Goal: Book appointment/travel/reservation

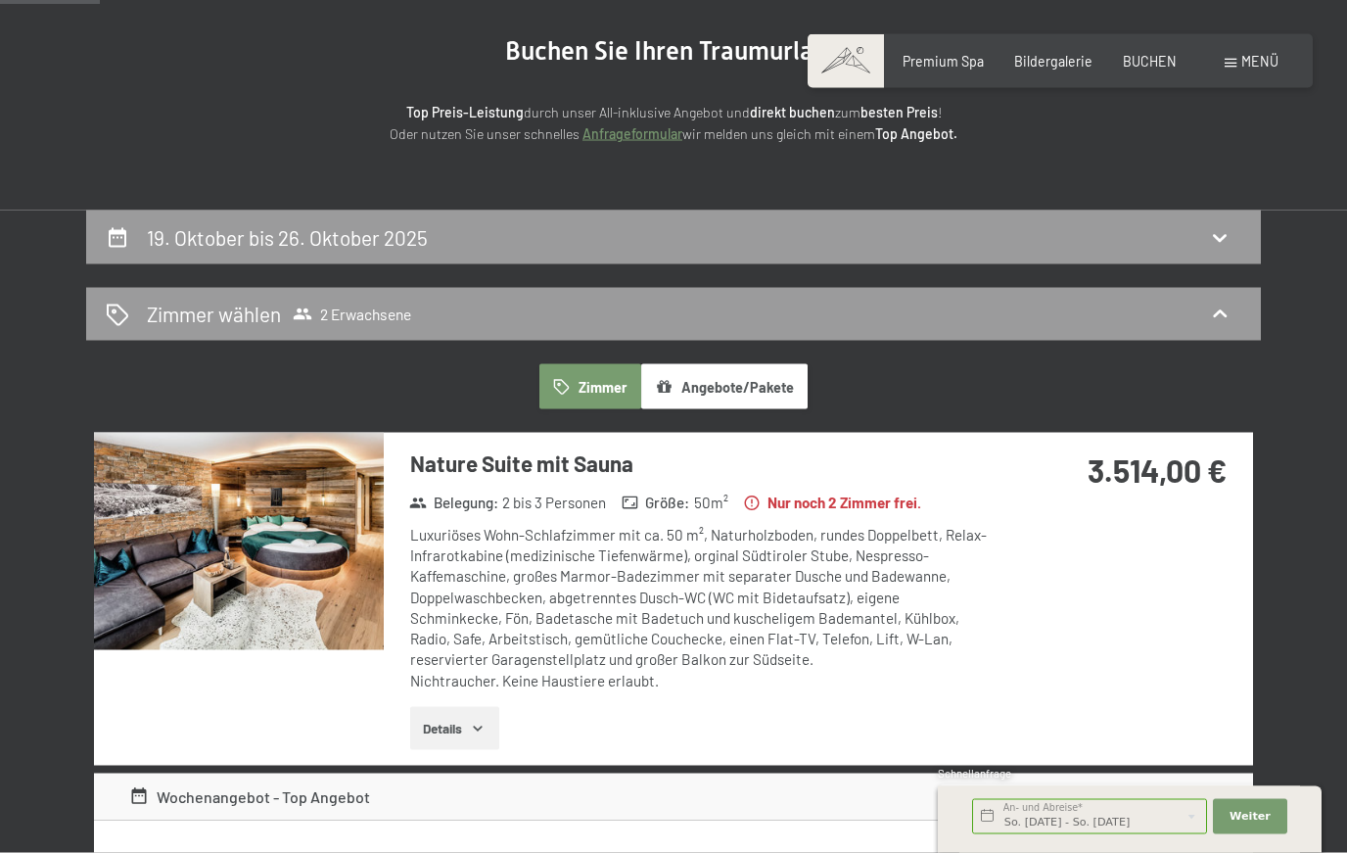
scroll to position [182, 0]
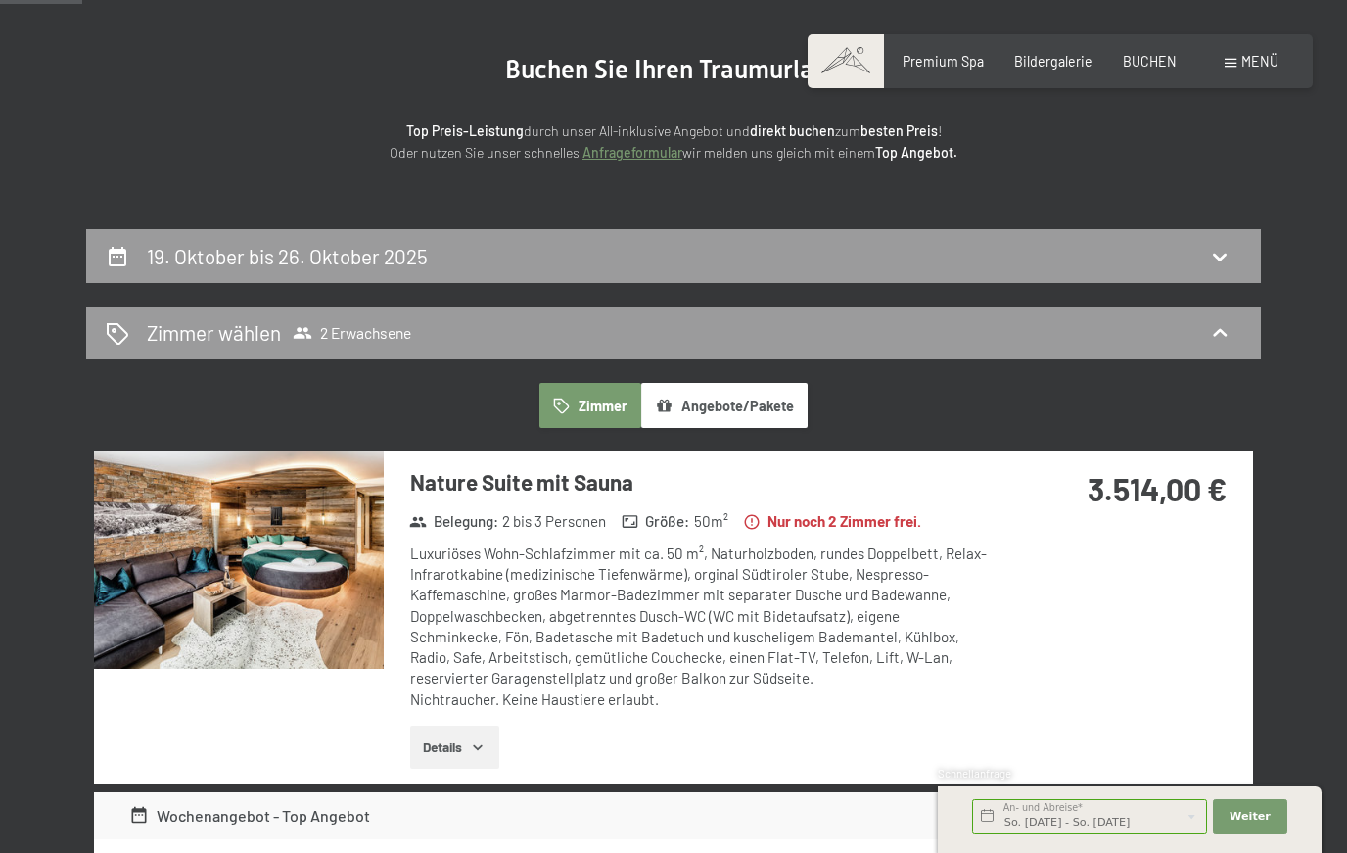
click at [133, 325] on div "Zimmer wählen 2 Erwachsene" at bounding box center [674, 332] width 1136 height 28
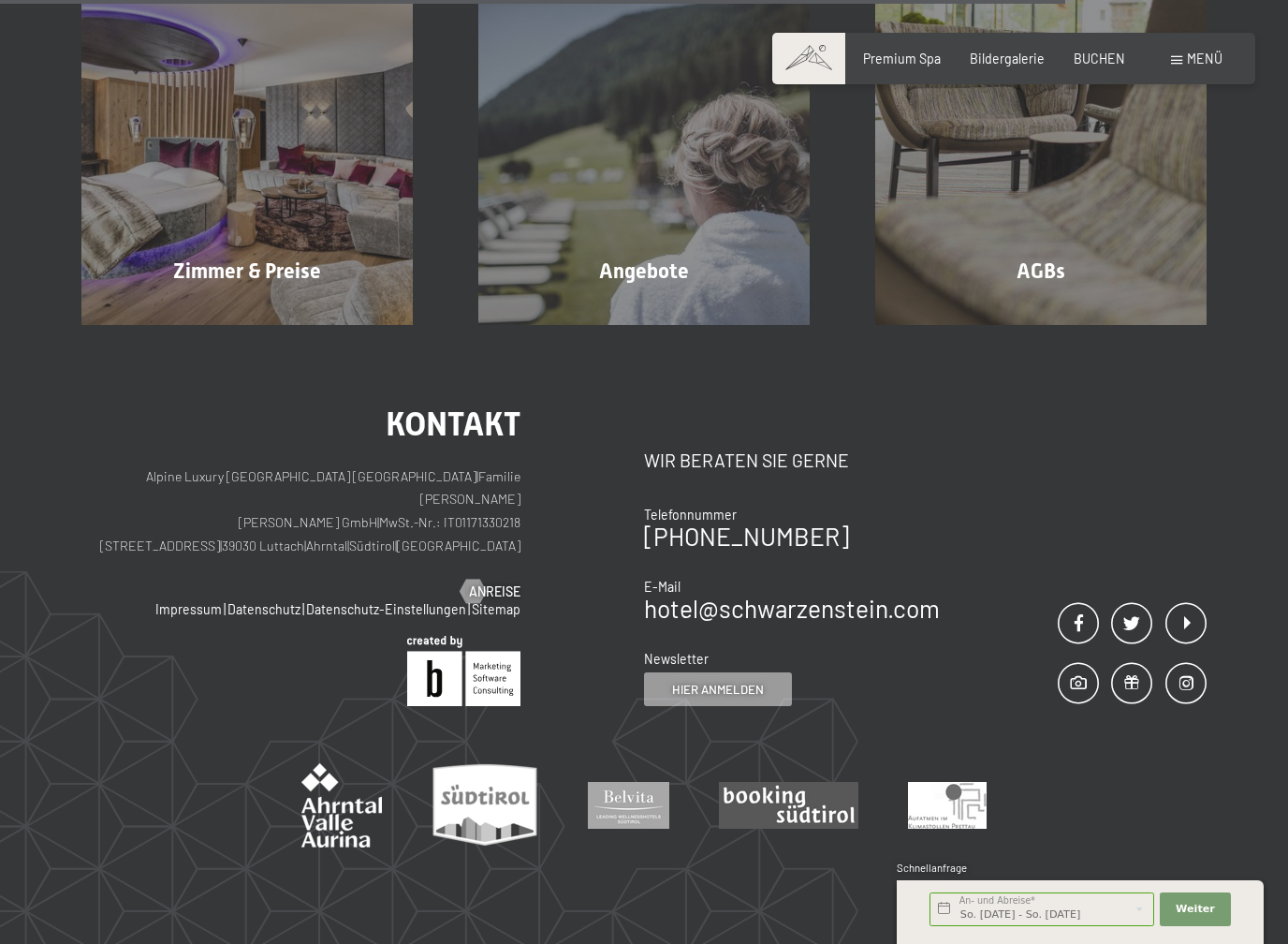
scroll to position [779, 0]
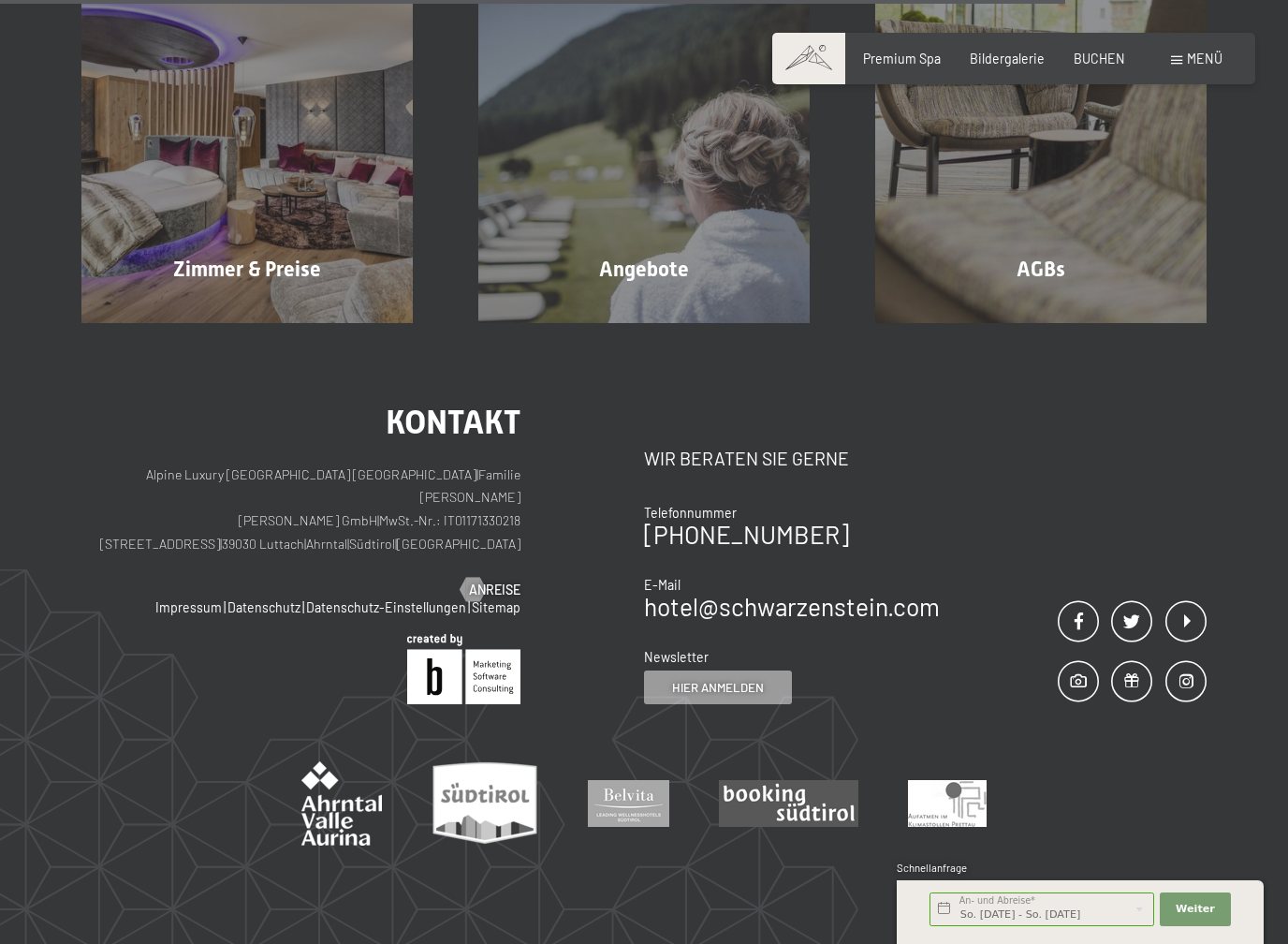
click at [194, 257] on span "Zimmer & Preise" at bounding box center [247, 269] width 148 height 23
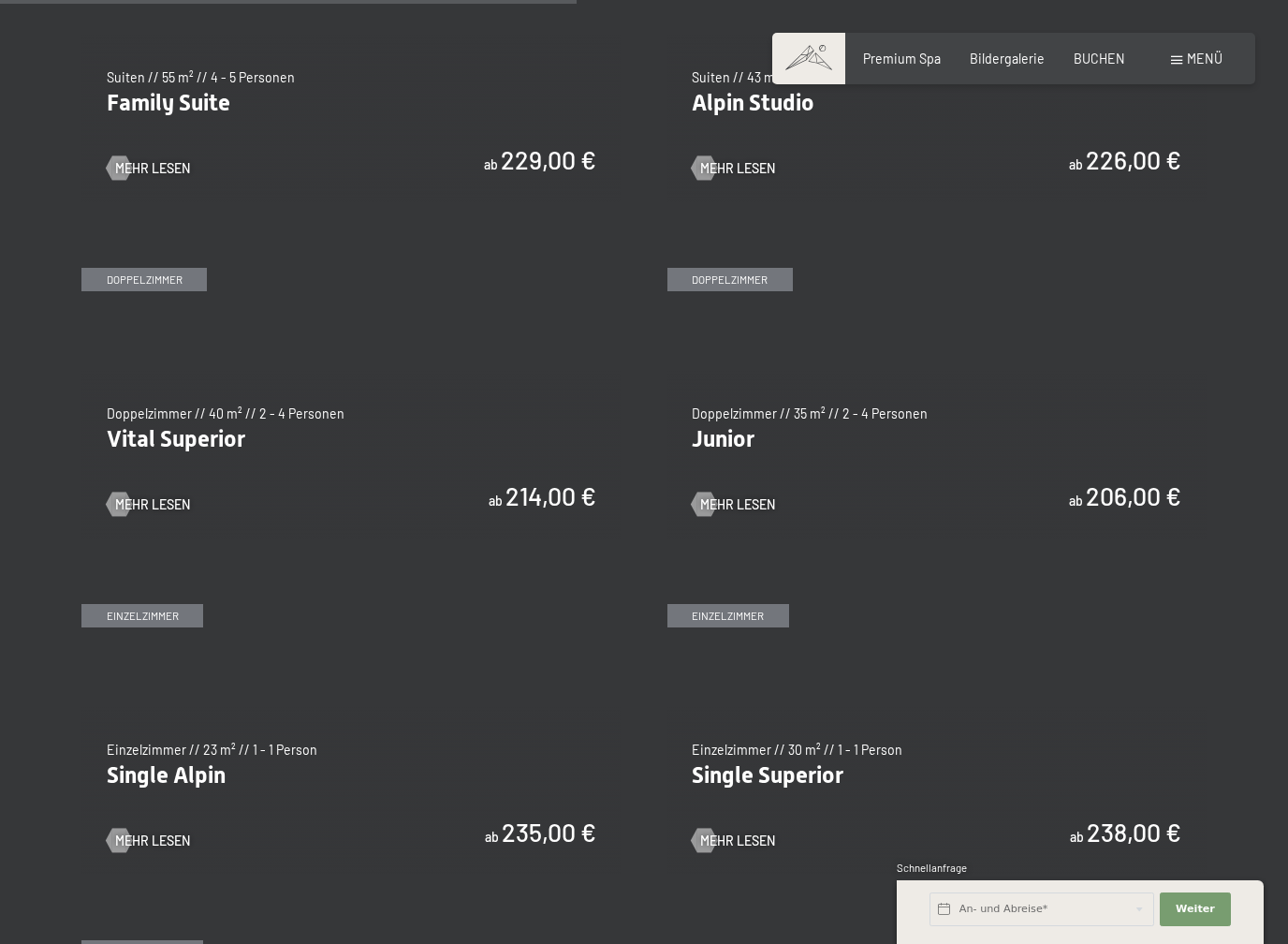
scroll to position [2205, 0]
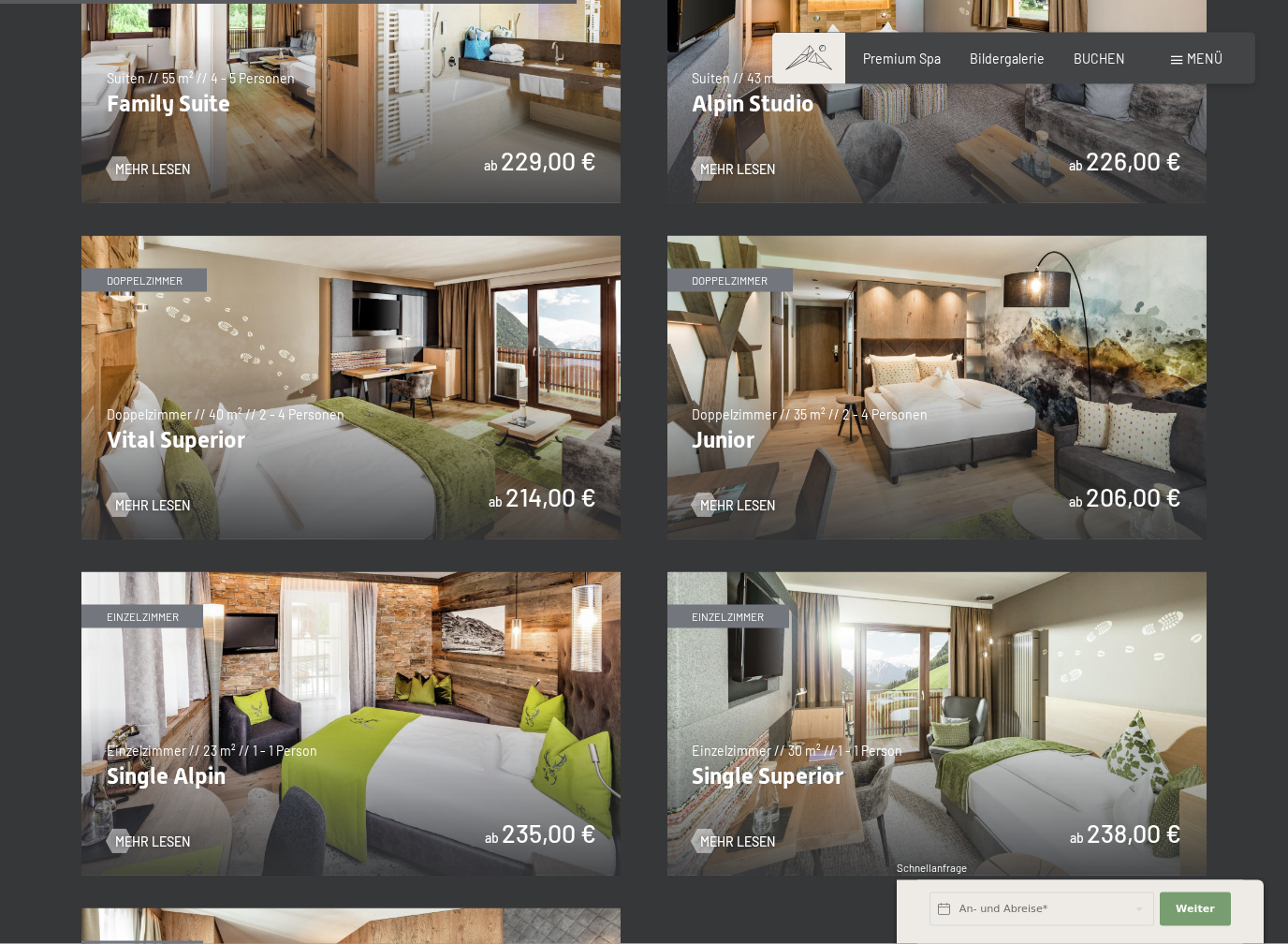
click at [295, 389] on img at bounding box center [351, 387] width 539 height 303
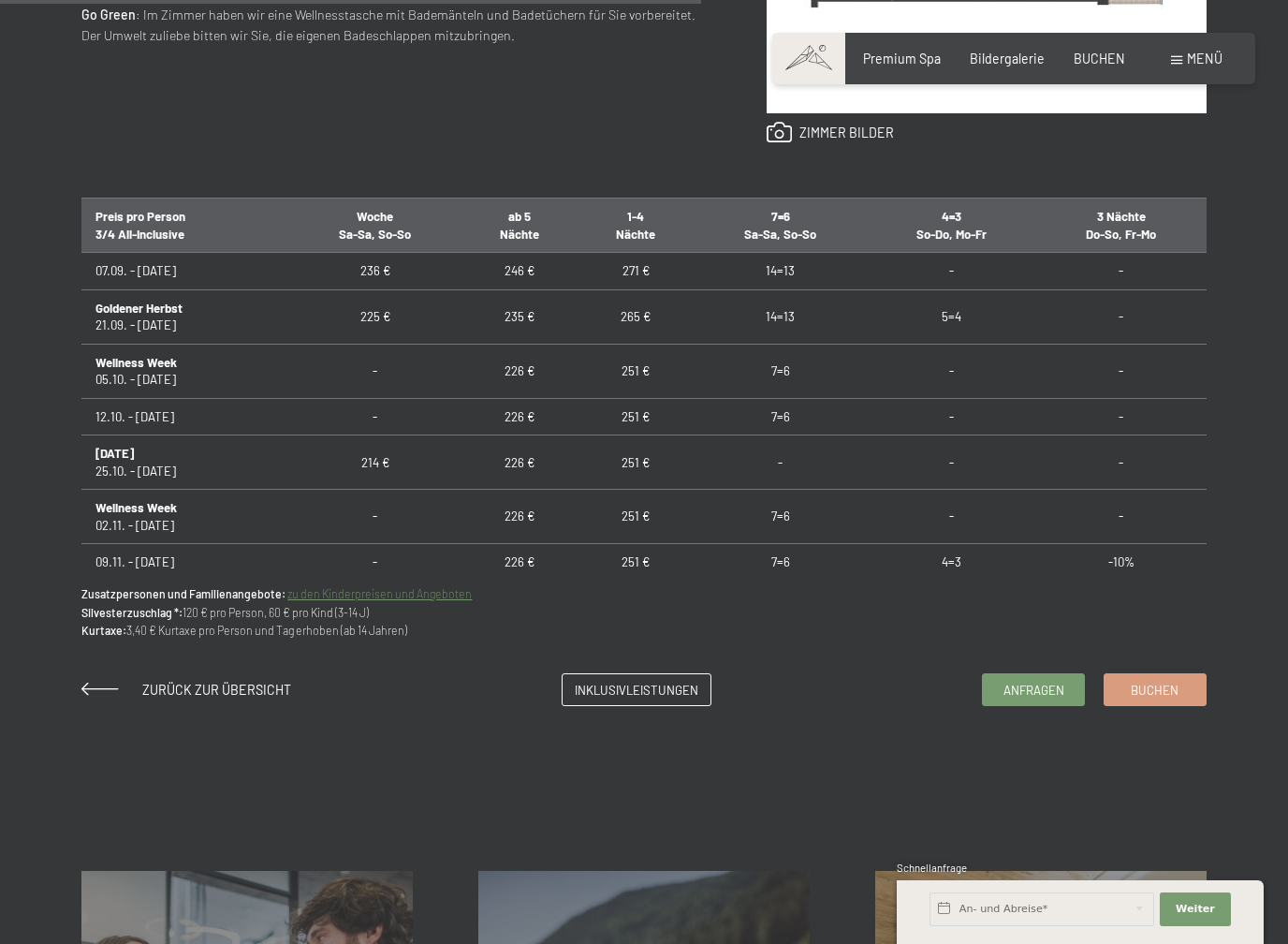
scroll to position [1140, 0]
click at [987, 815] on input "text" at bounding box center [1041, 909] width 225 height 33
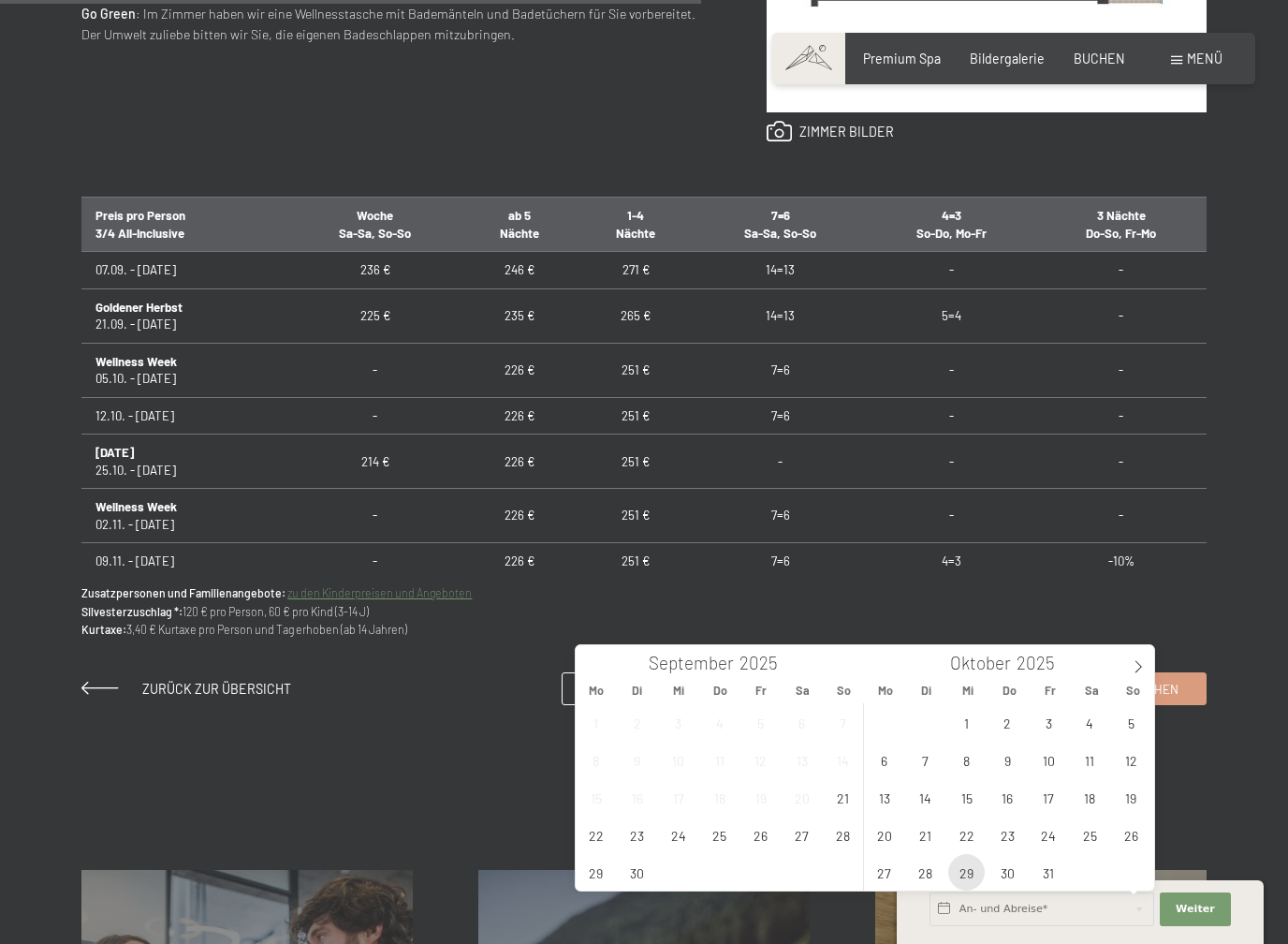
click at [968, 815] on span "29" at bounding box center [967, 872] width 36 height 36
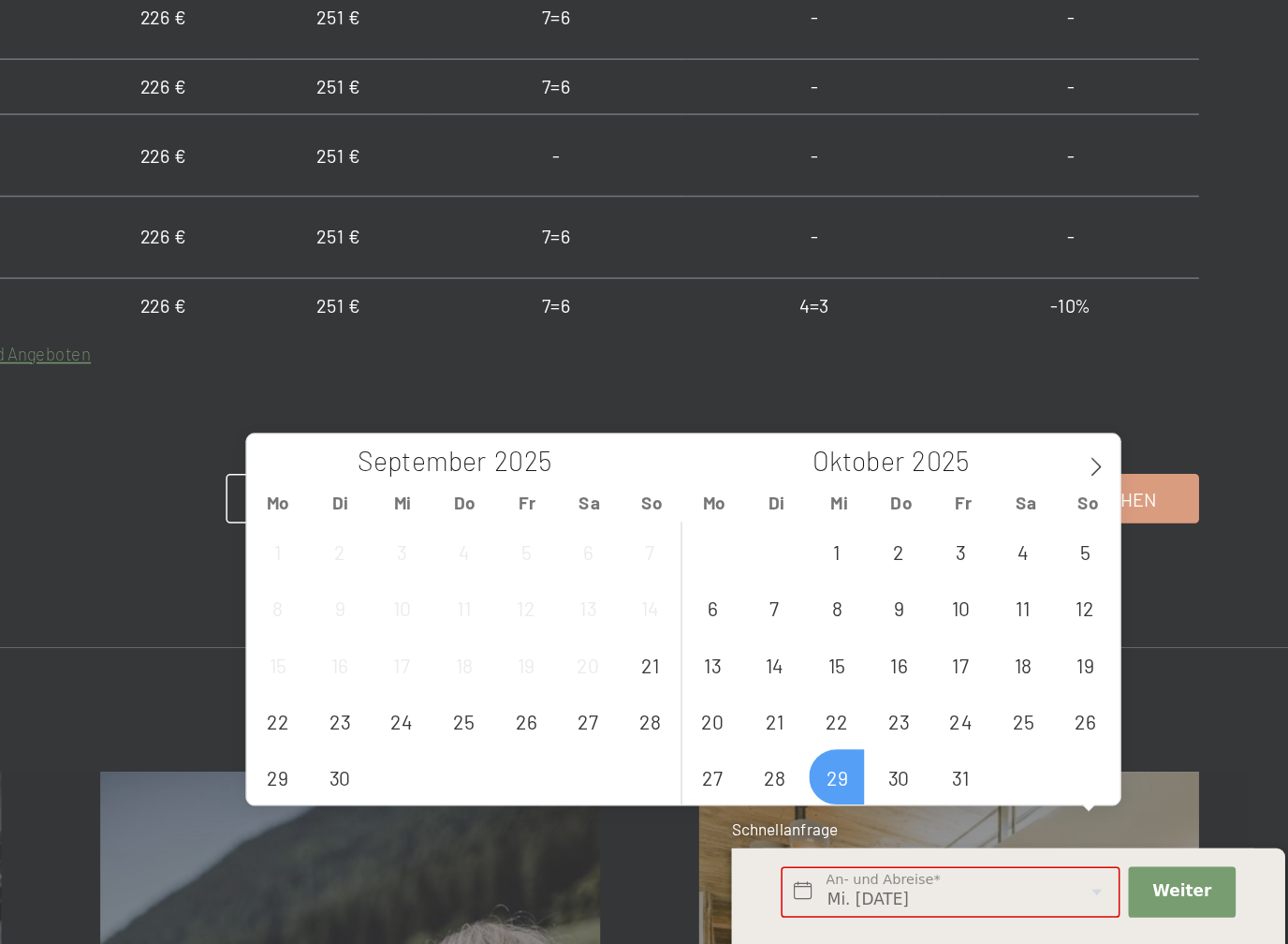
scroll to position [1196, 0]
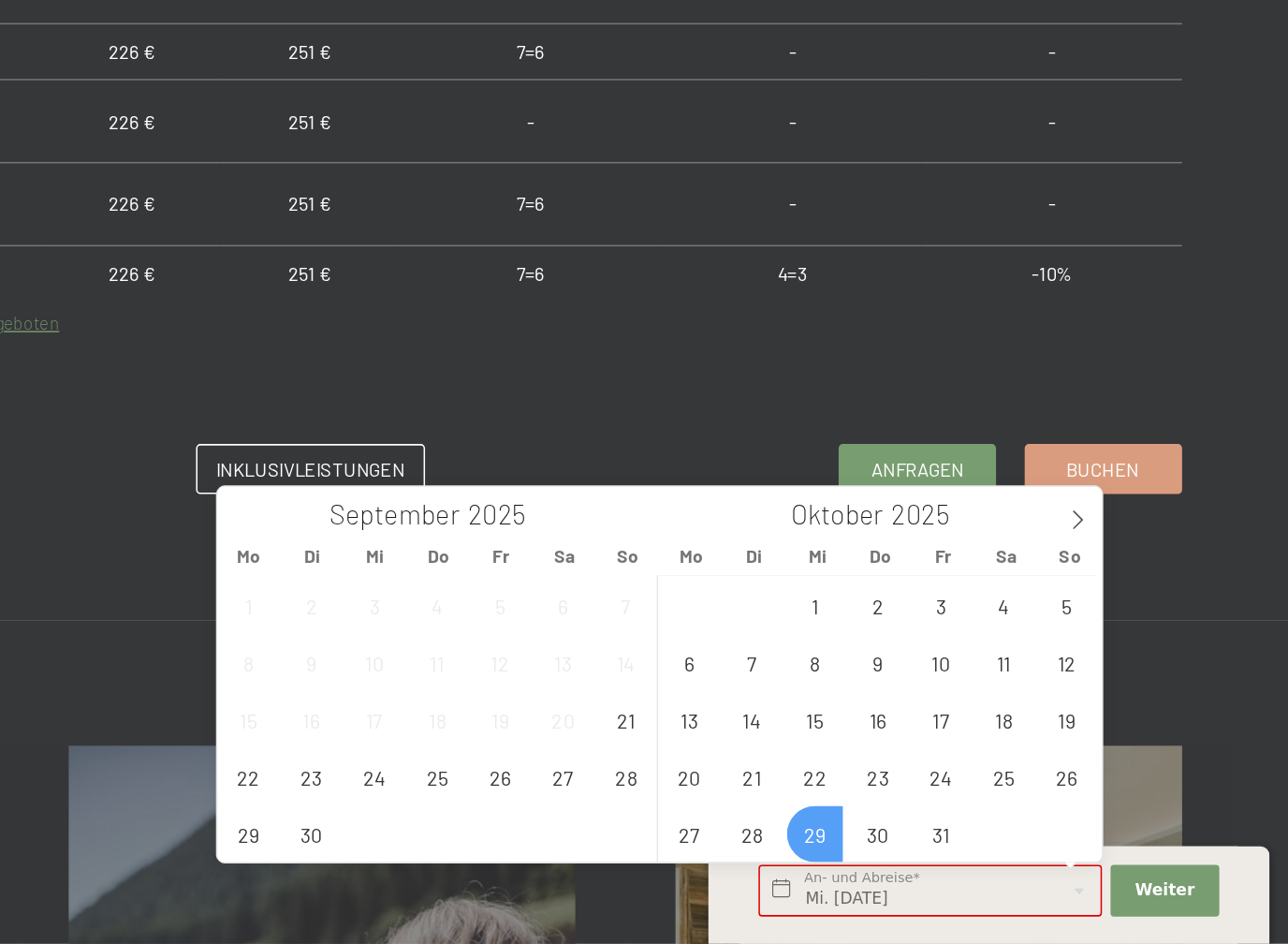
click at [1113, 779] on span "19" at bounding box center [1131, 798] width 36 height 36
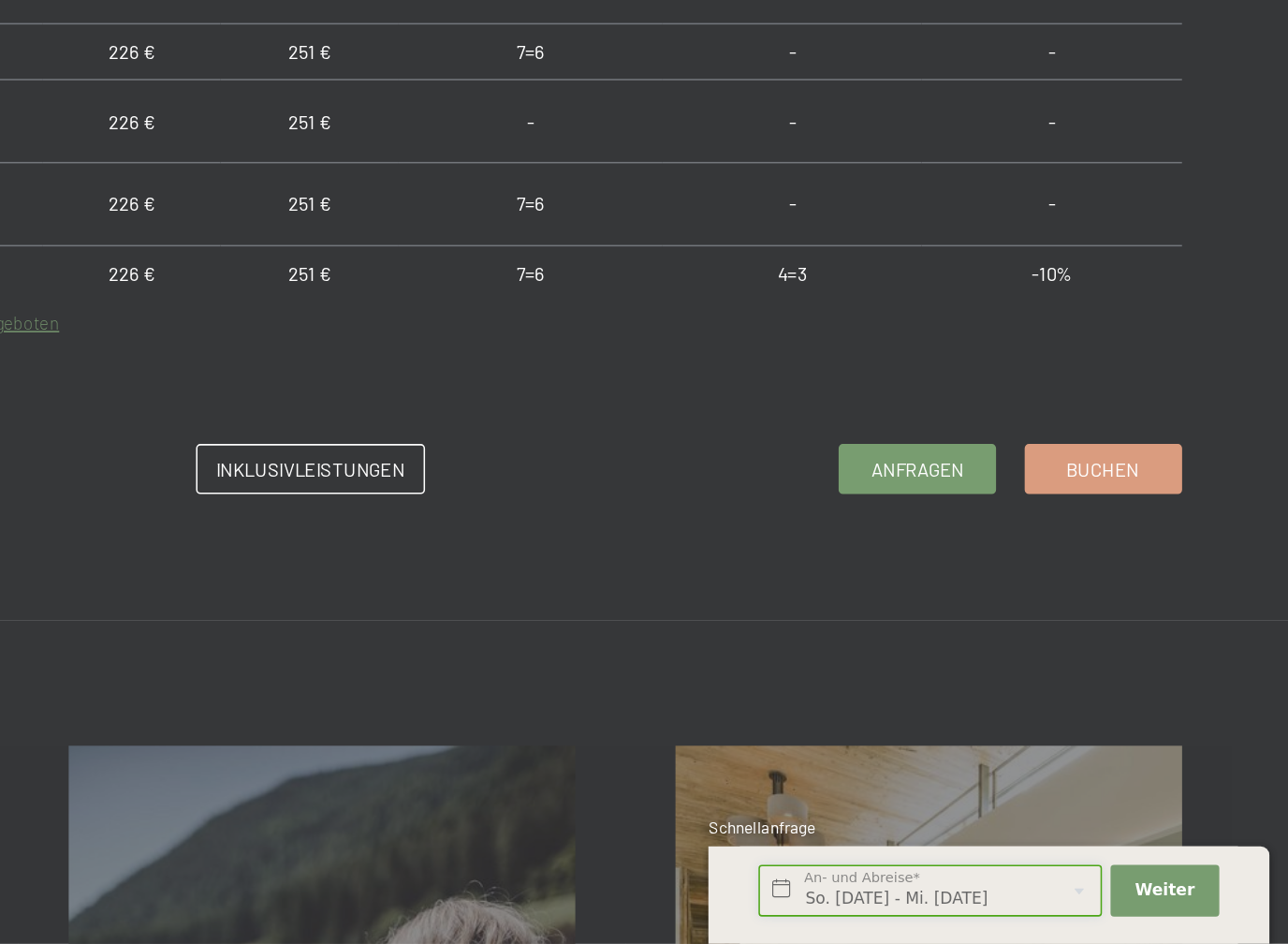
click at [929, 815] on input "So. 19.10.2025 - Mi. 29.10.2025" at bounding box center [1041, 909] width 225 height 33
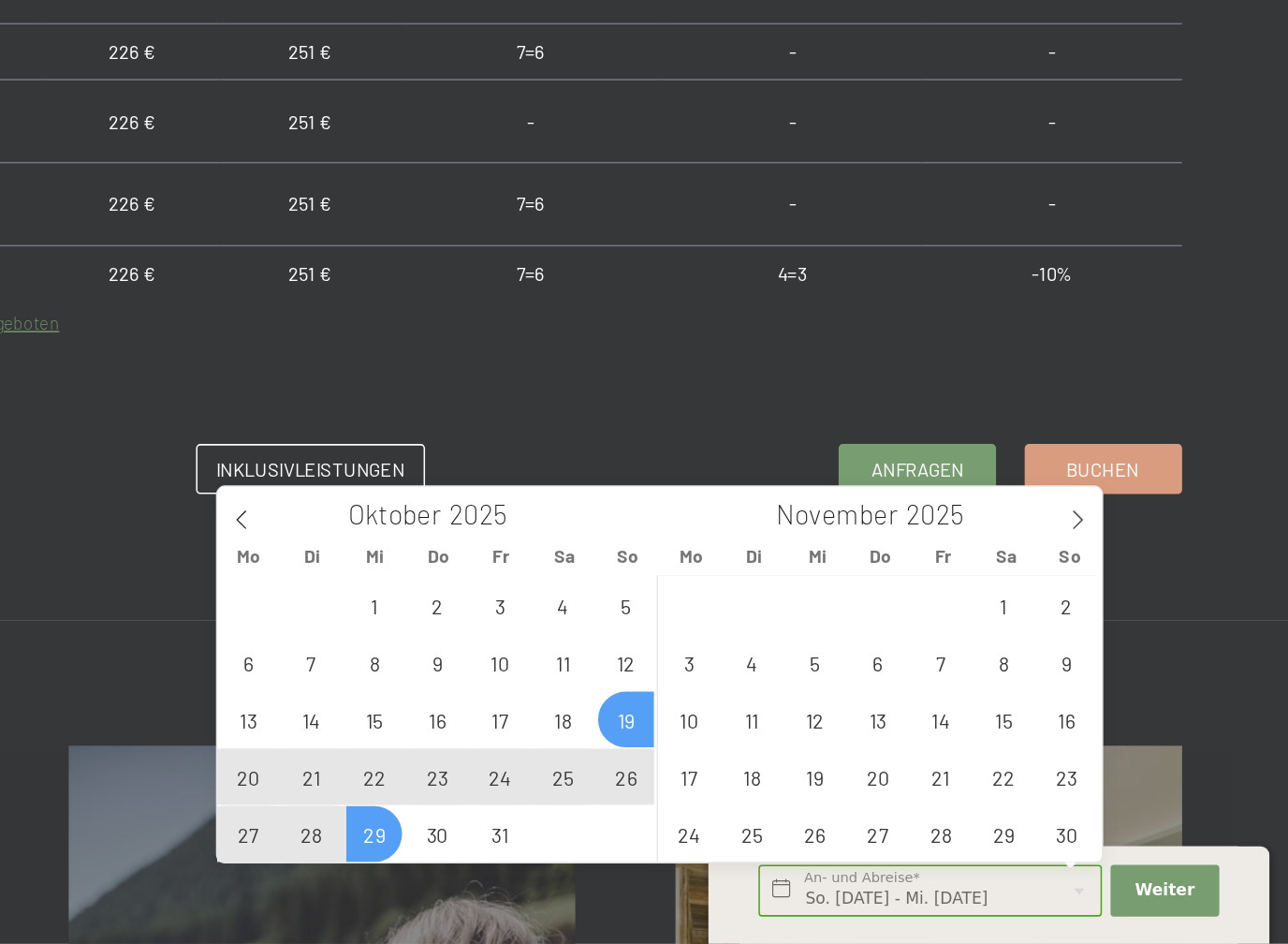
click at [825, 815] on span "26" at bounding box center [843, 835] width 36 height 36
type input "So. 26.10.2025"
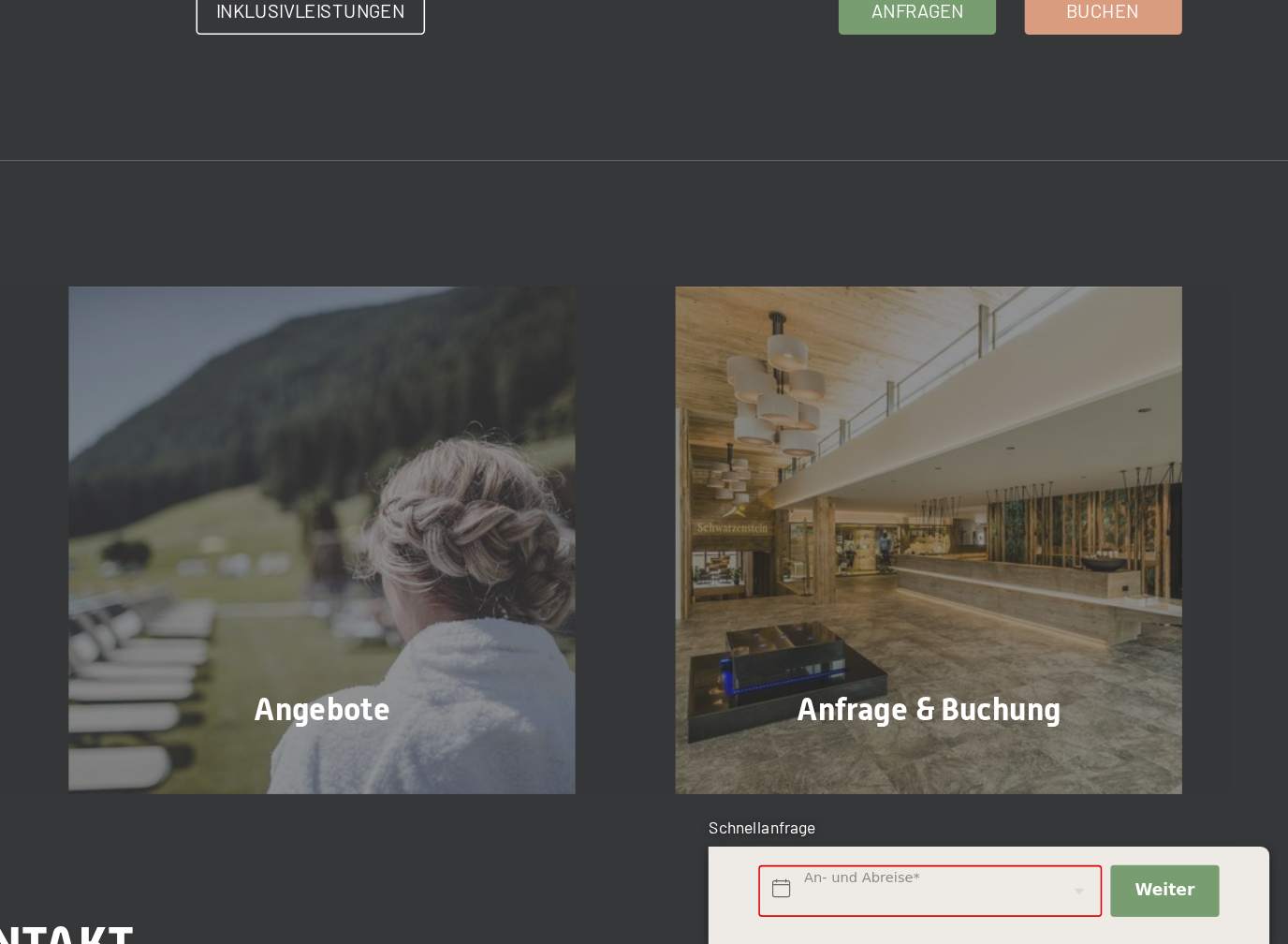
scroll to position [1499, 0]
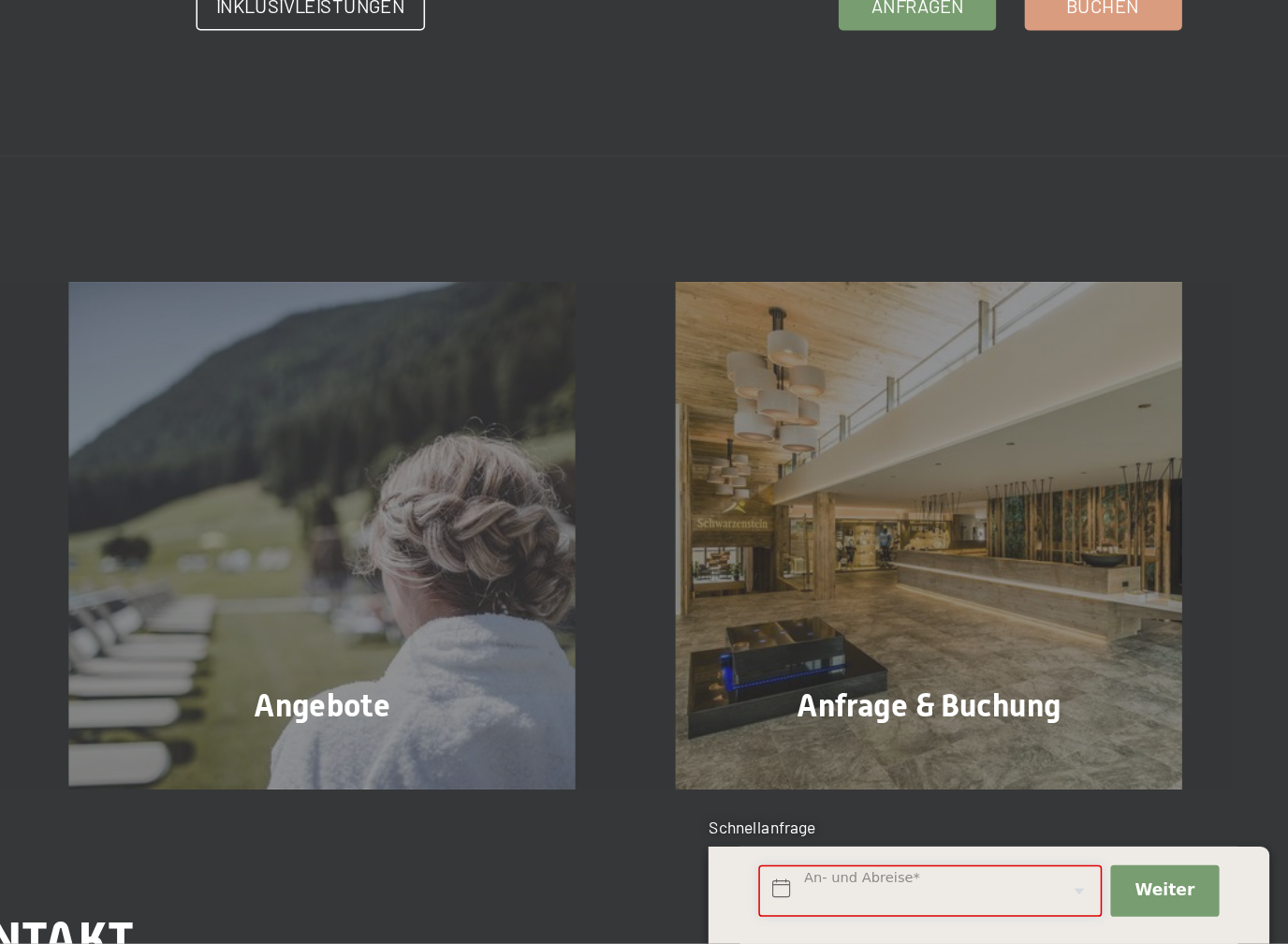
click at [929, 815] on input "text" at bounding box center [1041, 909] width 225 height 33
click at [842, 512] on div "Anfrage & Buchung Mehr erfahren" at bounding box center [1040, 677] width 397 height 331
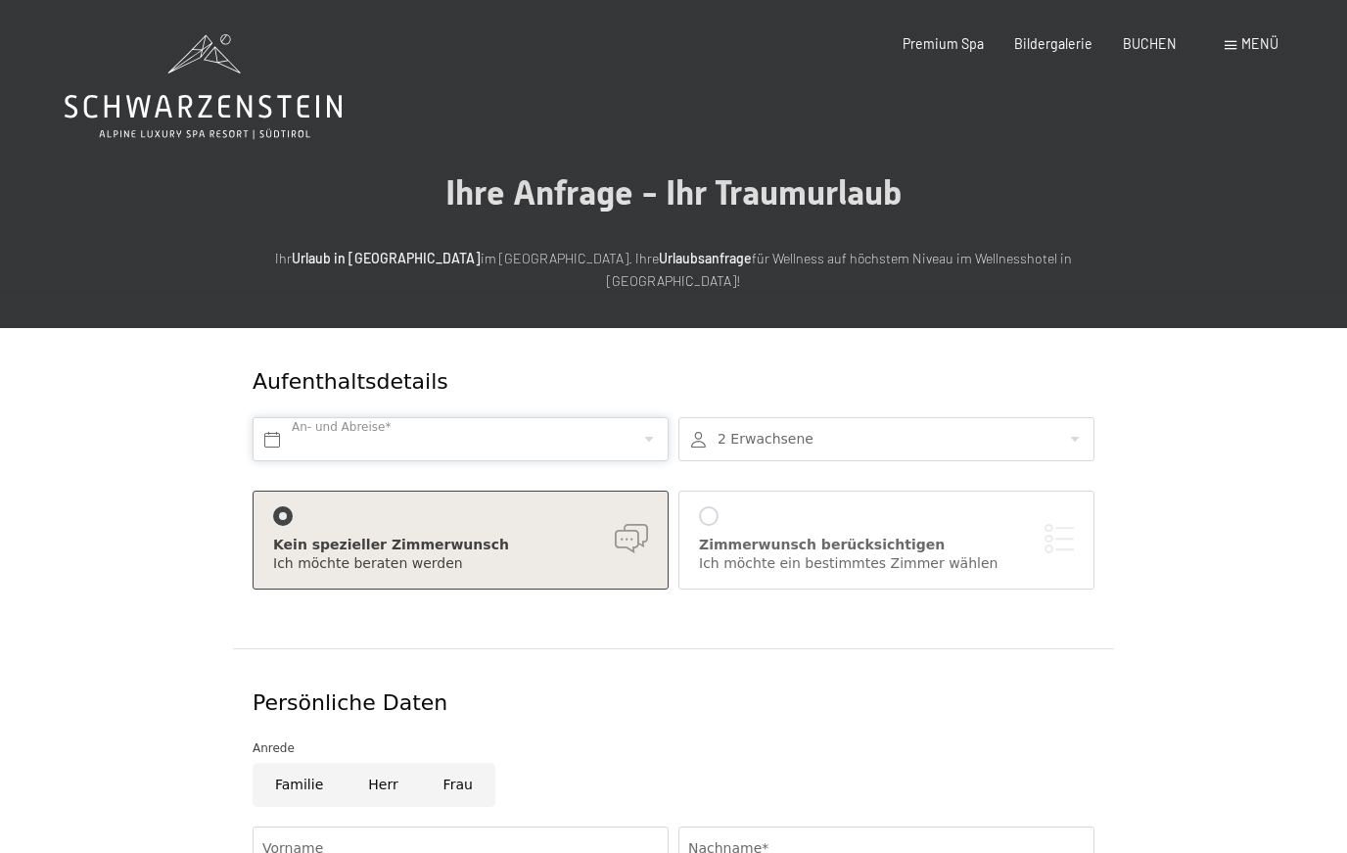
click at [273, 417] on input "text" at bounding box center [461, 439] width 416 height 44
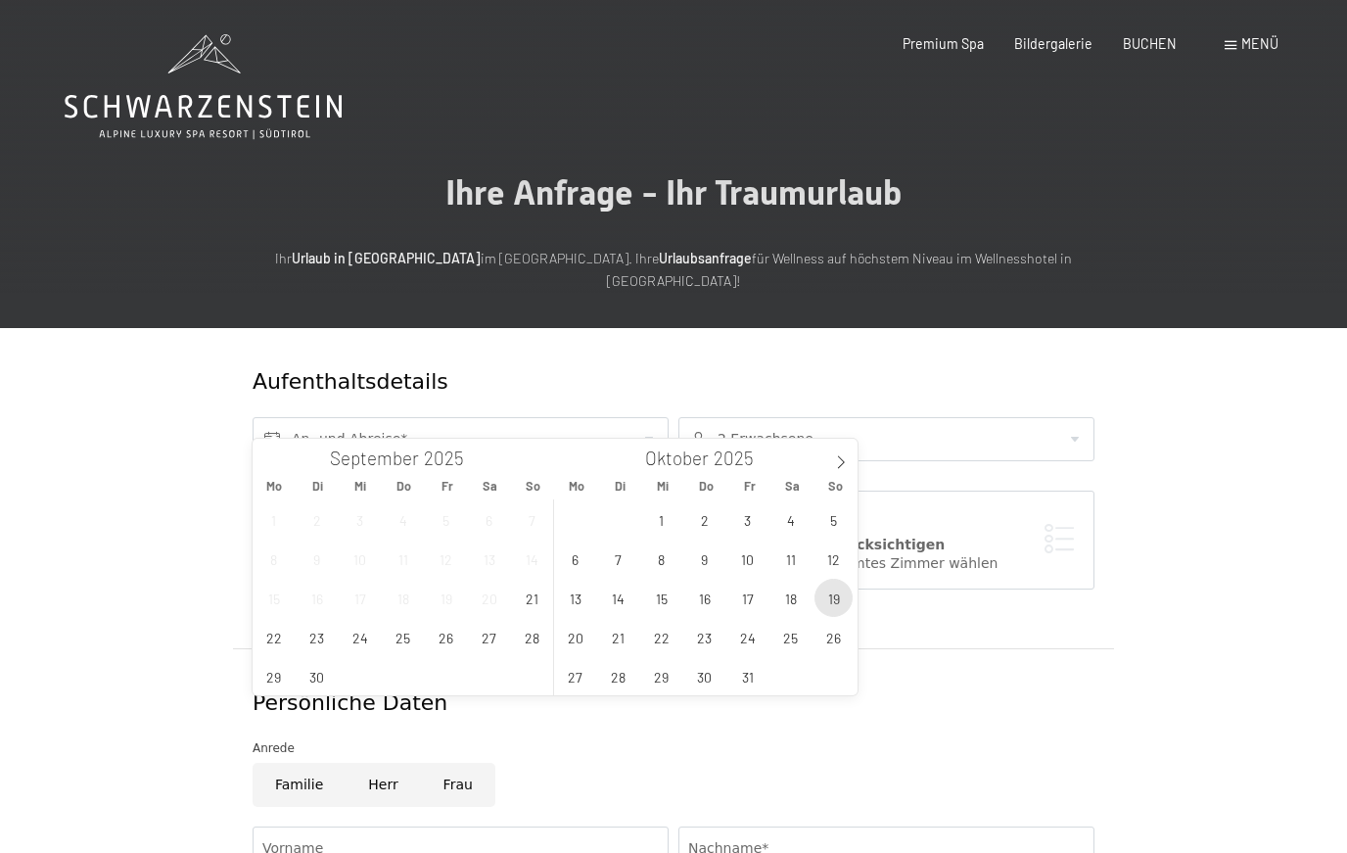
click at [843, 611] on span "19" at bounding box center [834, 598] width 38 height 38
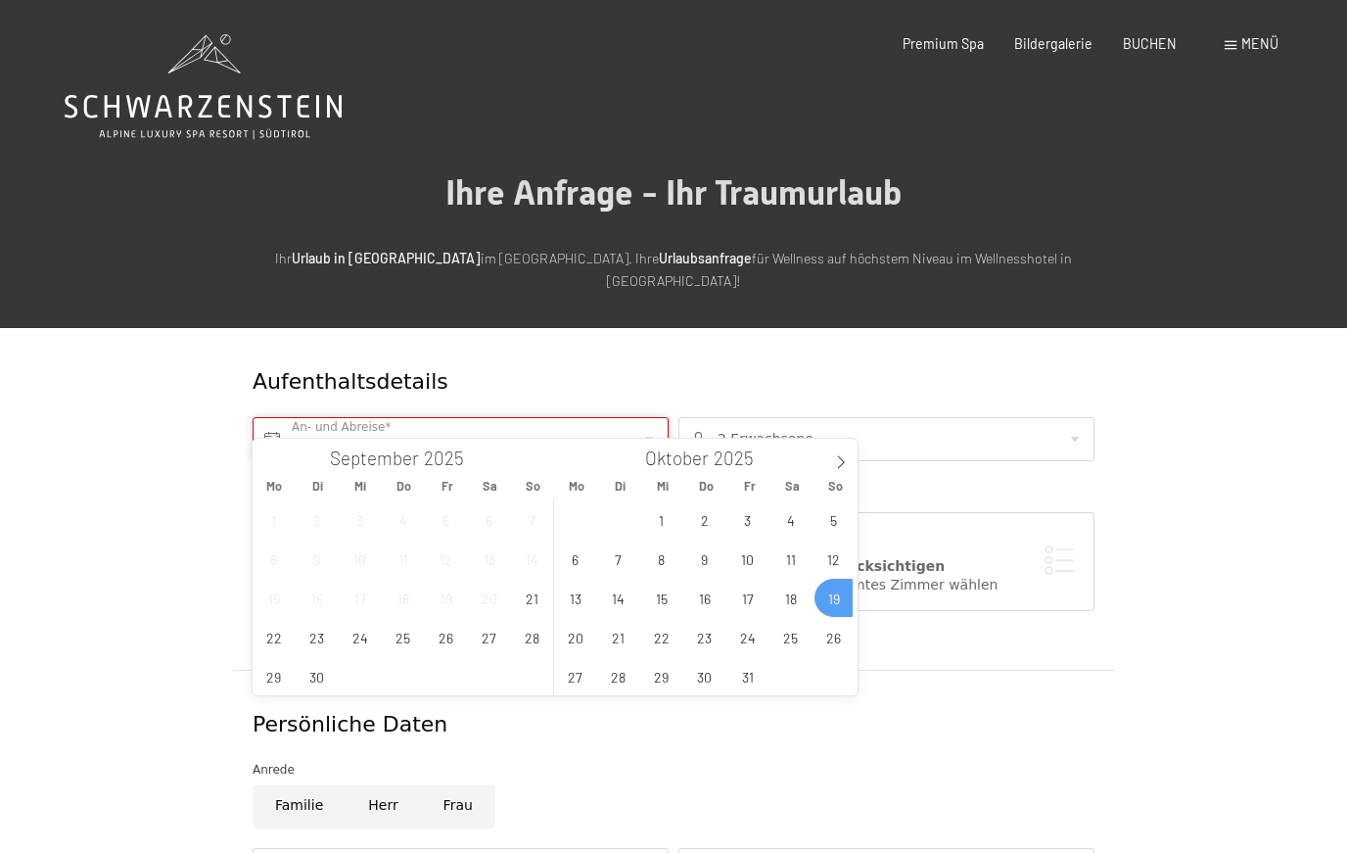
click at [470, 420] on input "So. 19.10.2025" at bounding box center [461, 439] width 416 height 44
click at [844, 639] on span "26" at bounding box center [834, 637] width 38 height 38
type input "So. [DATE] - So. [DATE]"
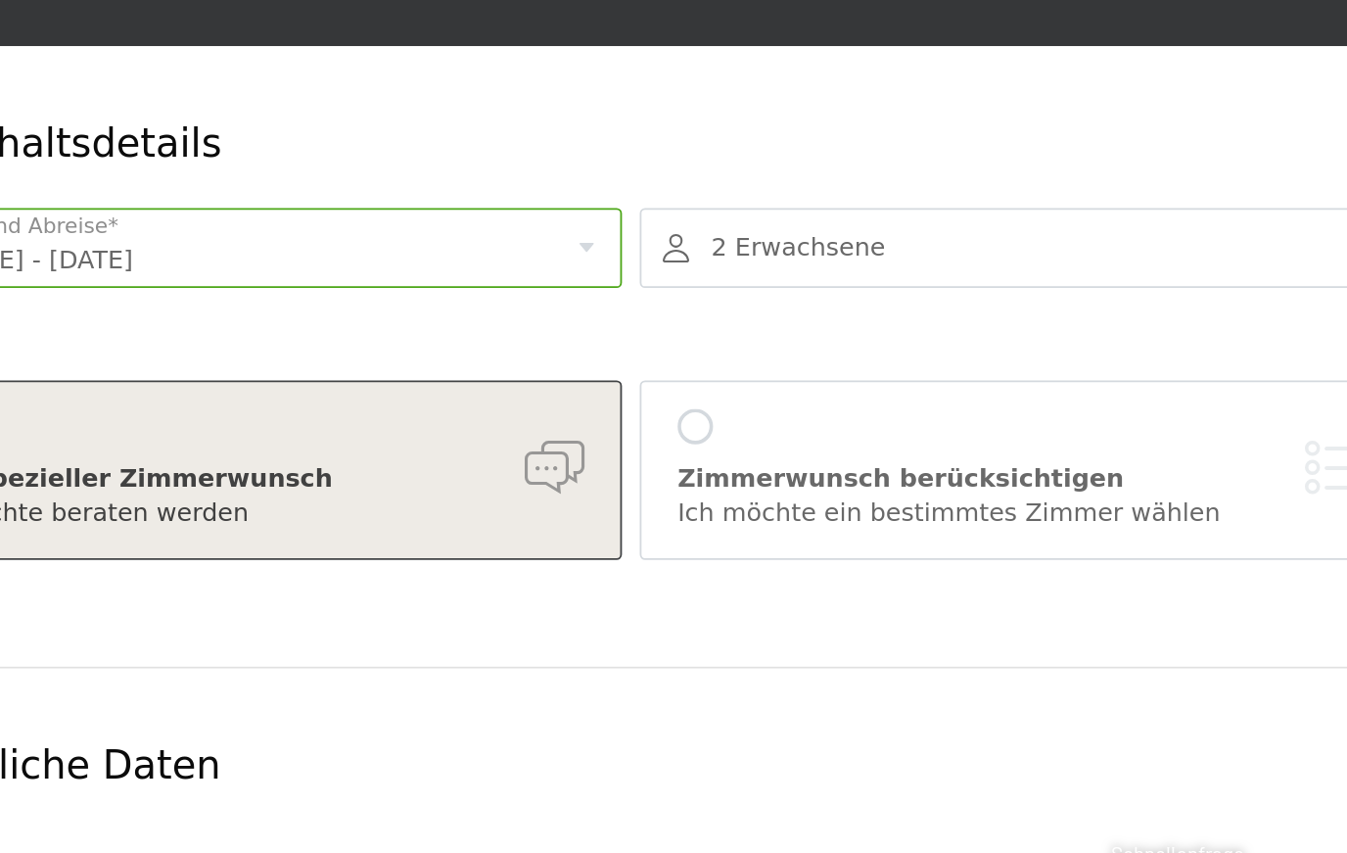
click at [678, 512] on div "Zimmerwunsch berücksichtigen Ich möchte ein bestimmtes Zimmer wählen" at bounding box center [886, 561] width 416 height 99
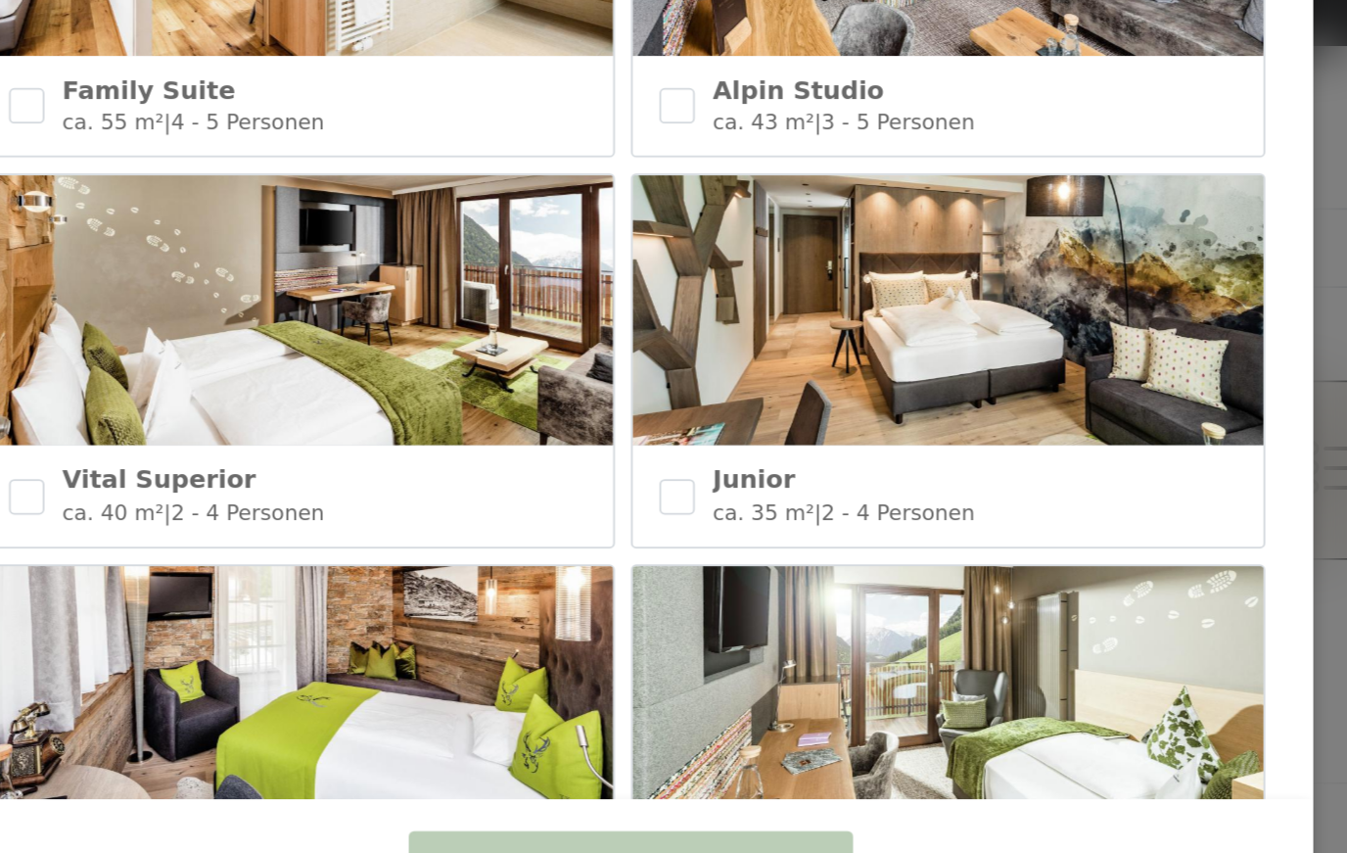
scroll to position [609, 0]
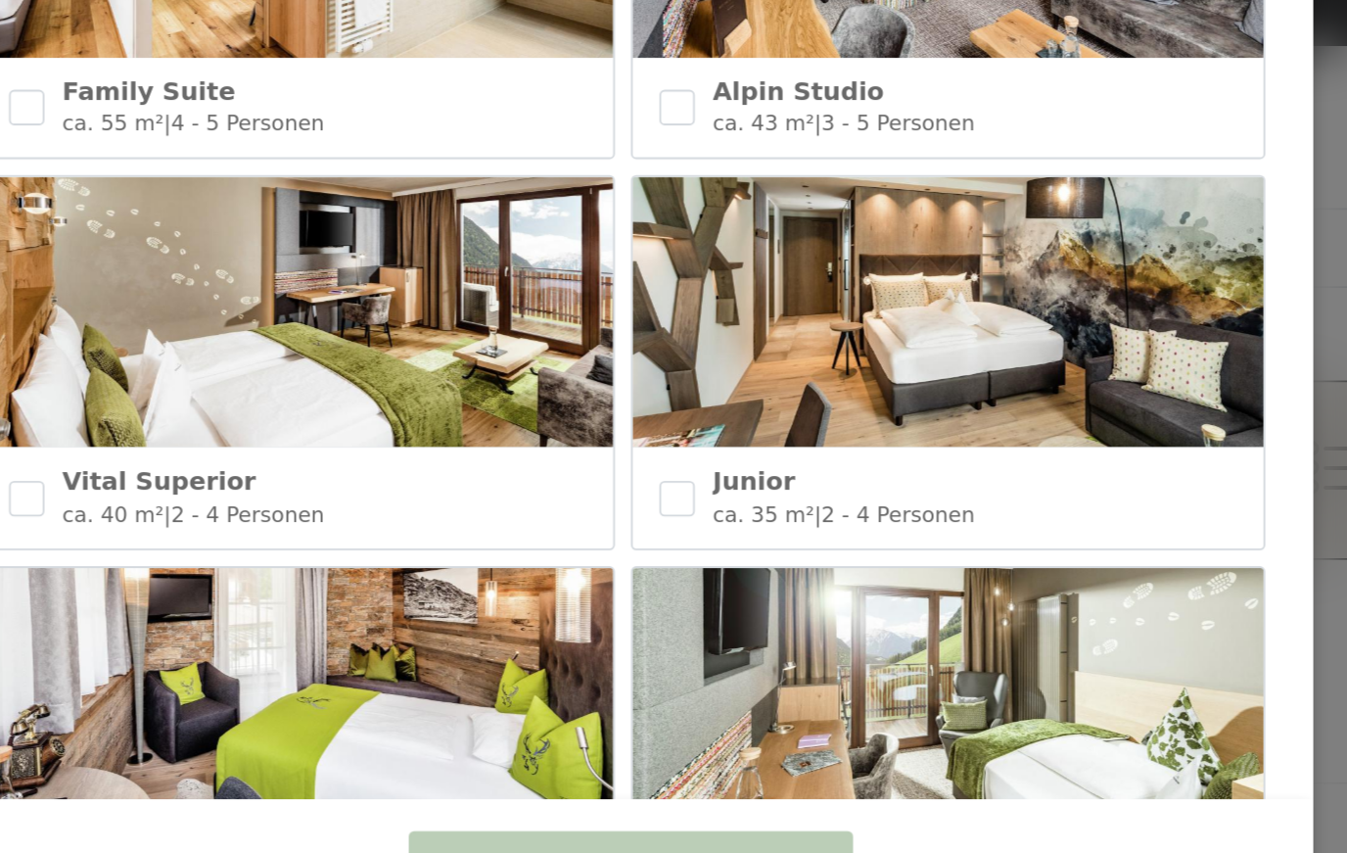
click at [331, 567] on input "checkbox" at bounding box center [341, 577] width 20 height 20
checkbox input "true"
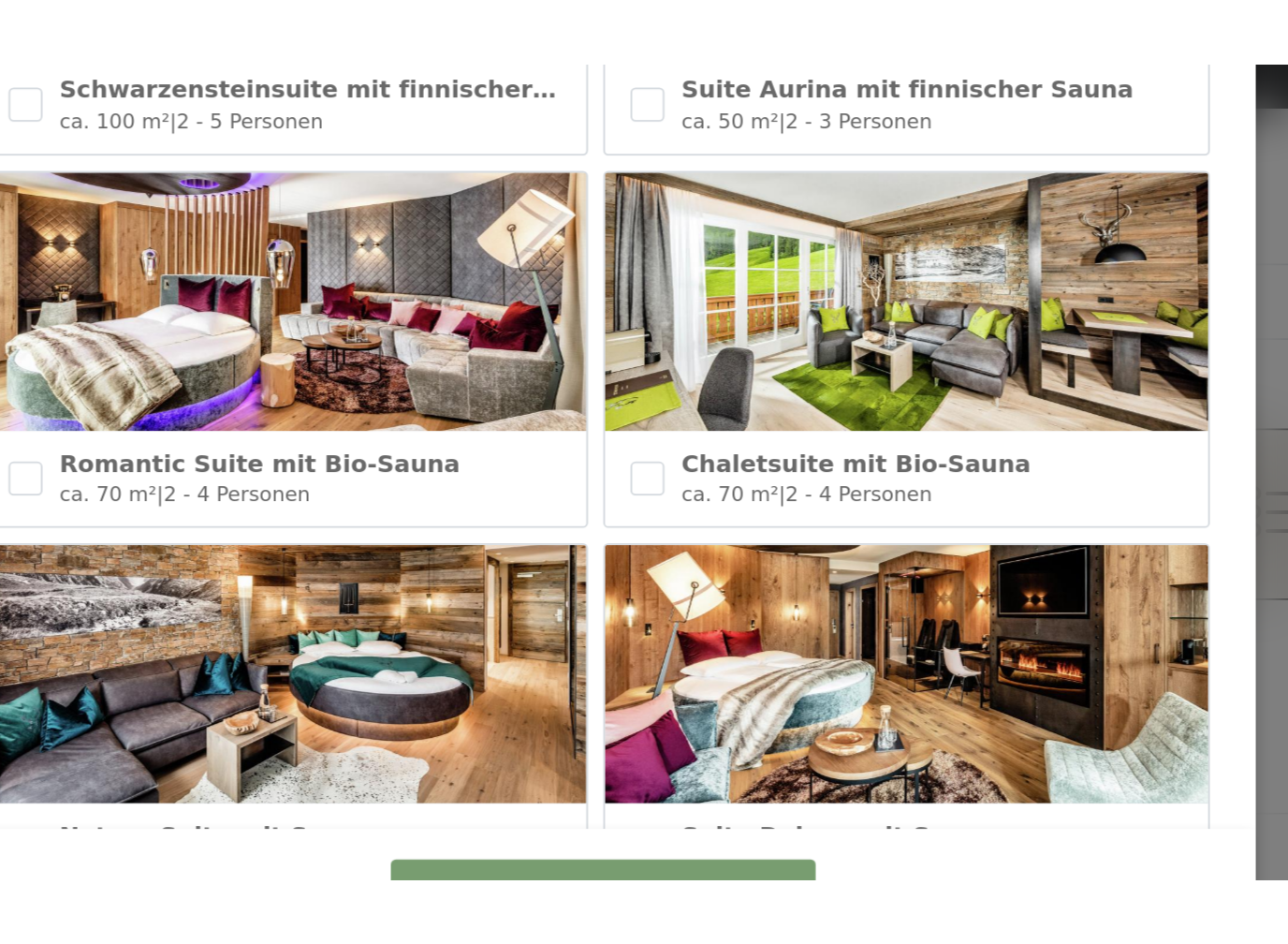
scroll to position [0, 0]
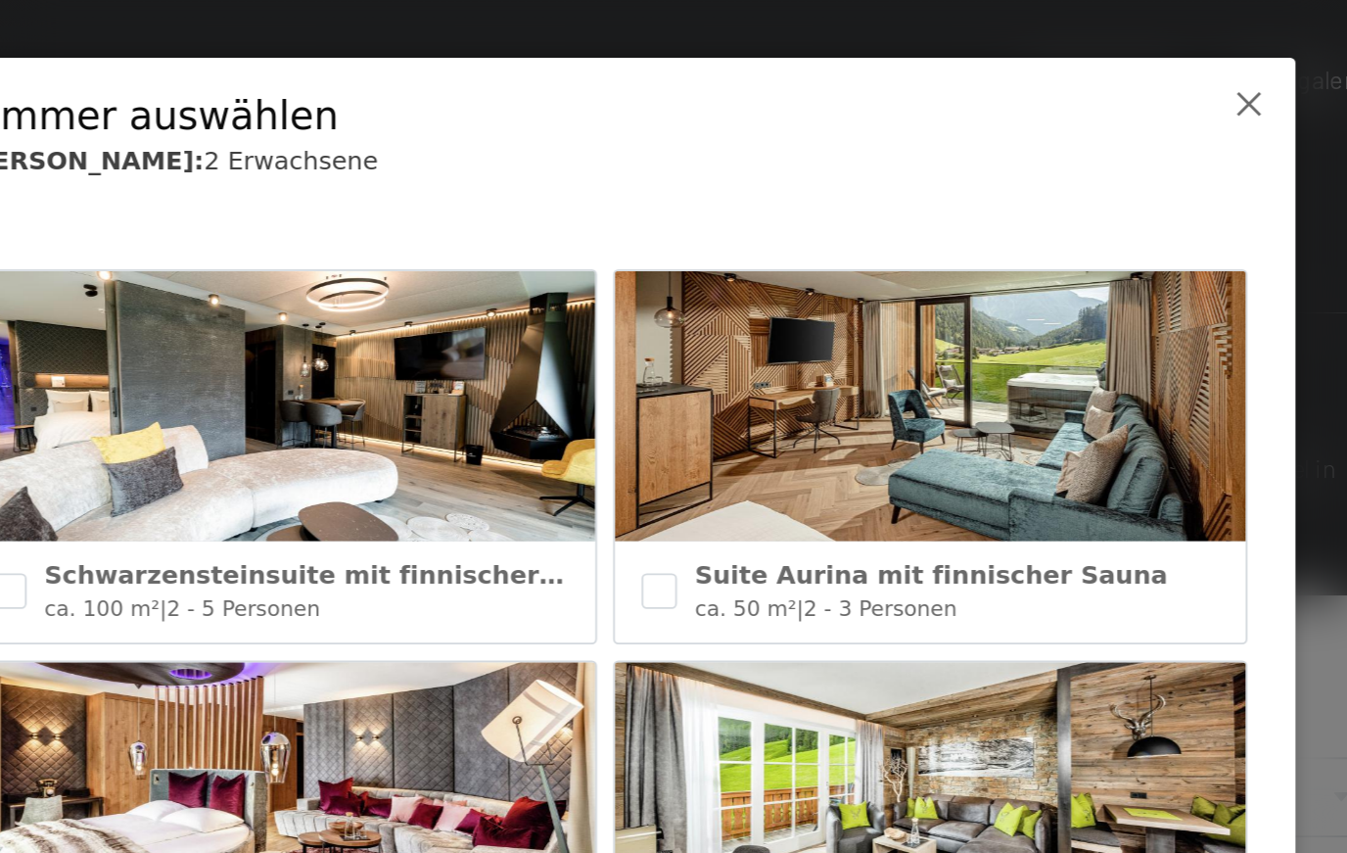
click at [1016, 59] on icon at bounding box center [1024, 57] width 16 height 16
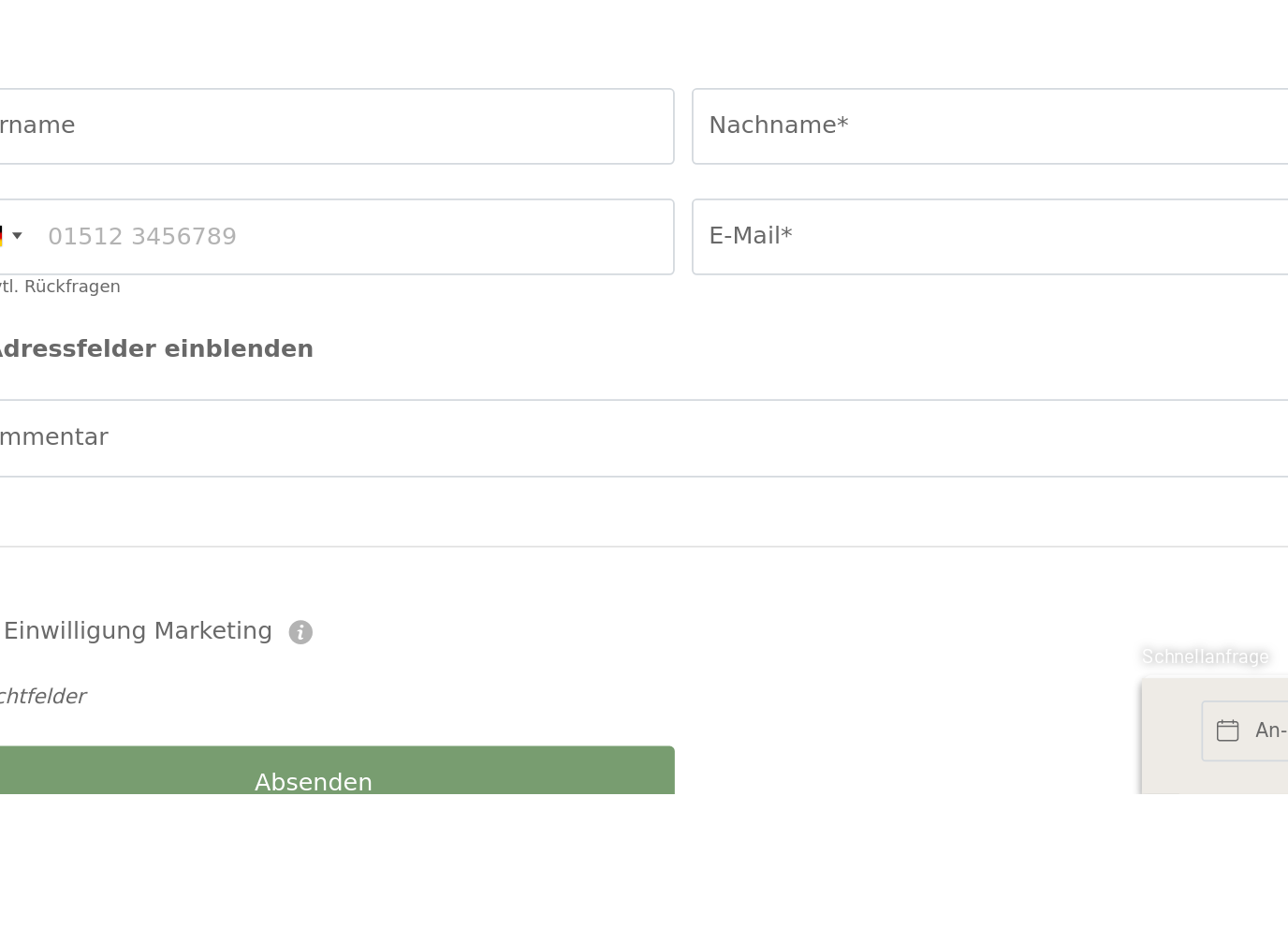
scroll to position [492, 0]
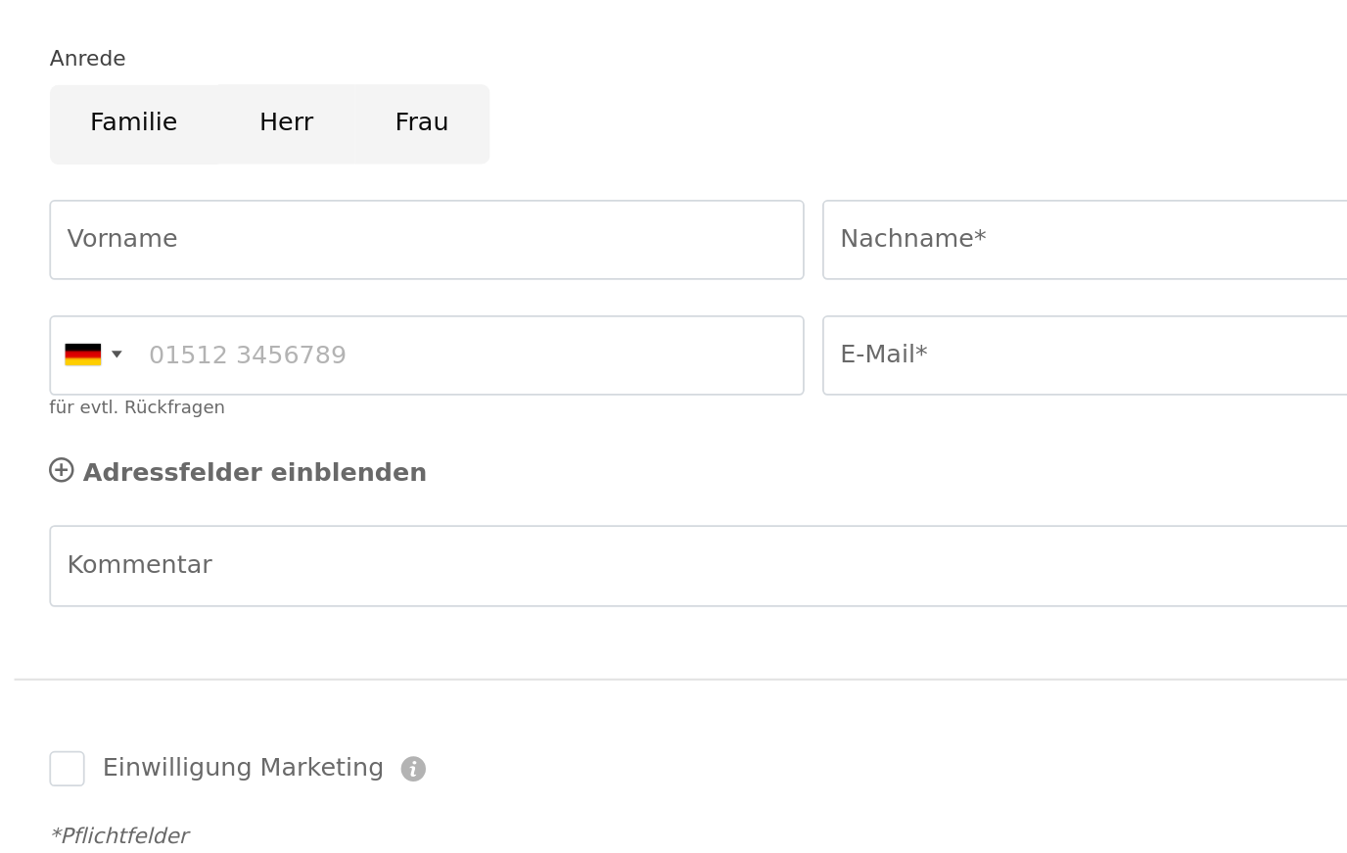
click at [421, 334] on input "Frau" at bounding box center [458, 356] width 74 height 44
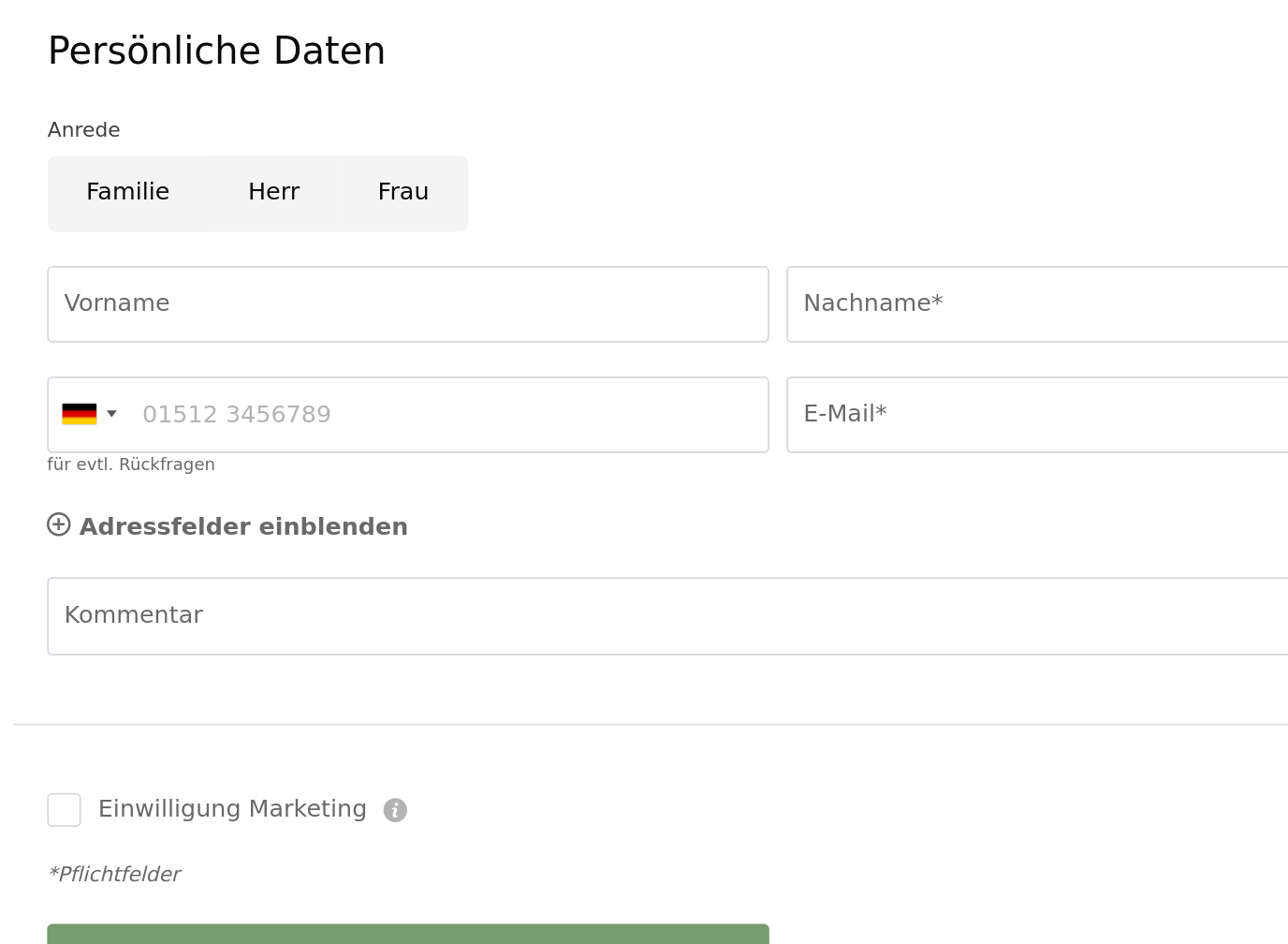
click at [403, 319] on input "Frau" at bounding box center [438, 340] width 71 height 42
radio input "true"
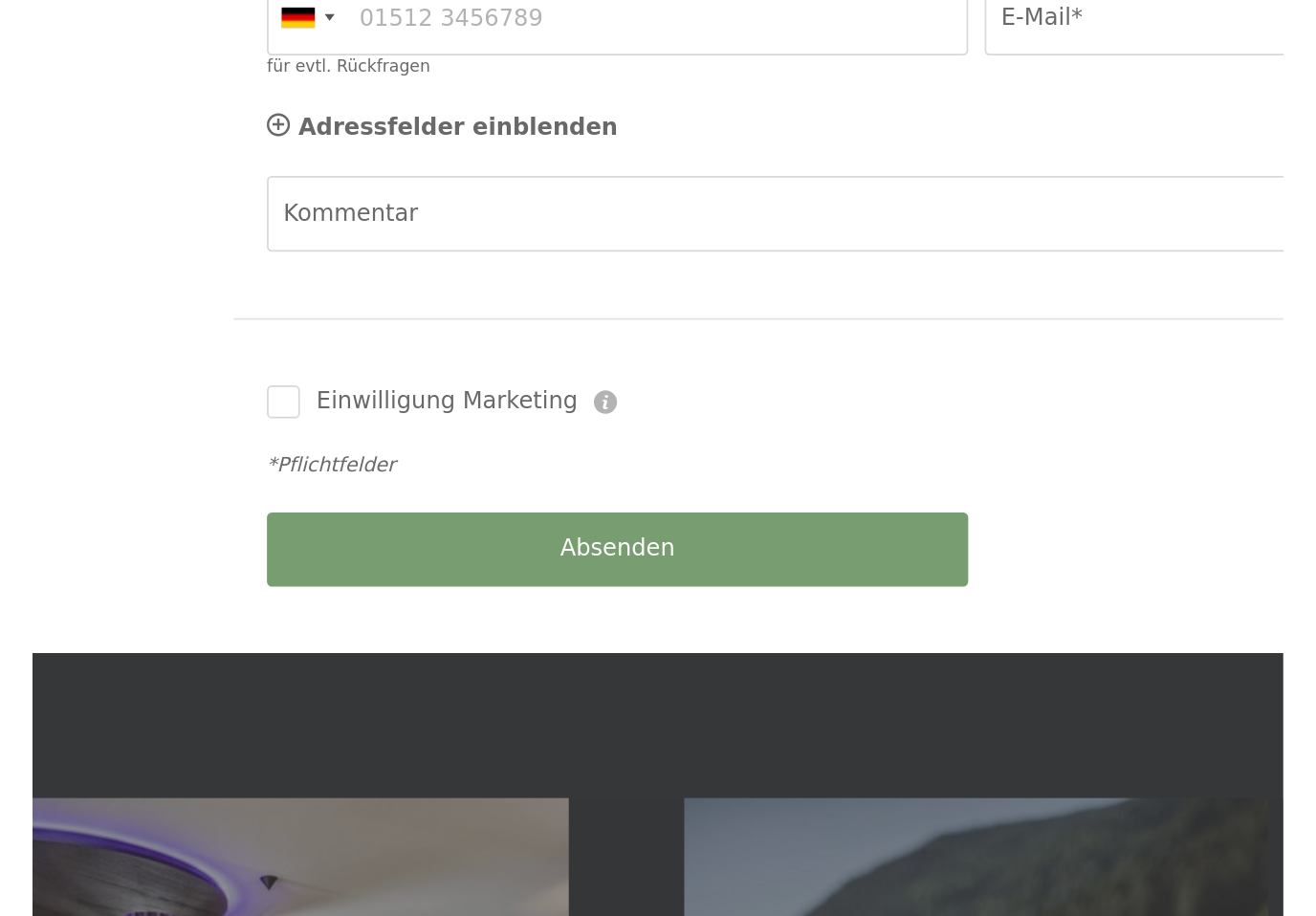
scroll to position [569, 0]
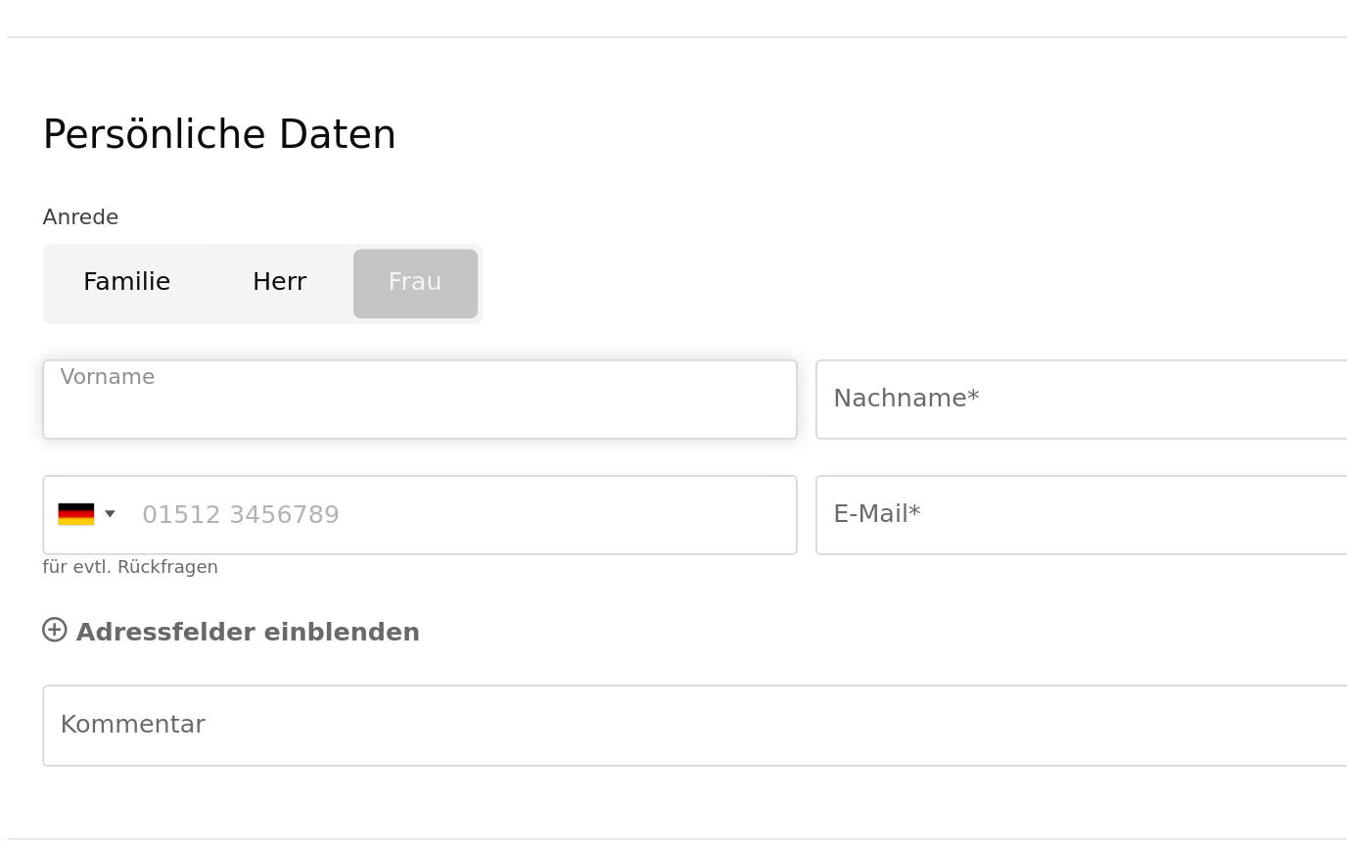
click at [253, 329] on input "Vorname" at bounding box center [461, 351] width 416 height 44
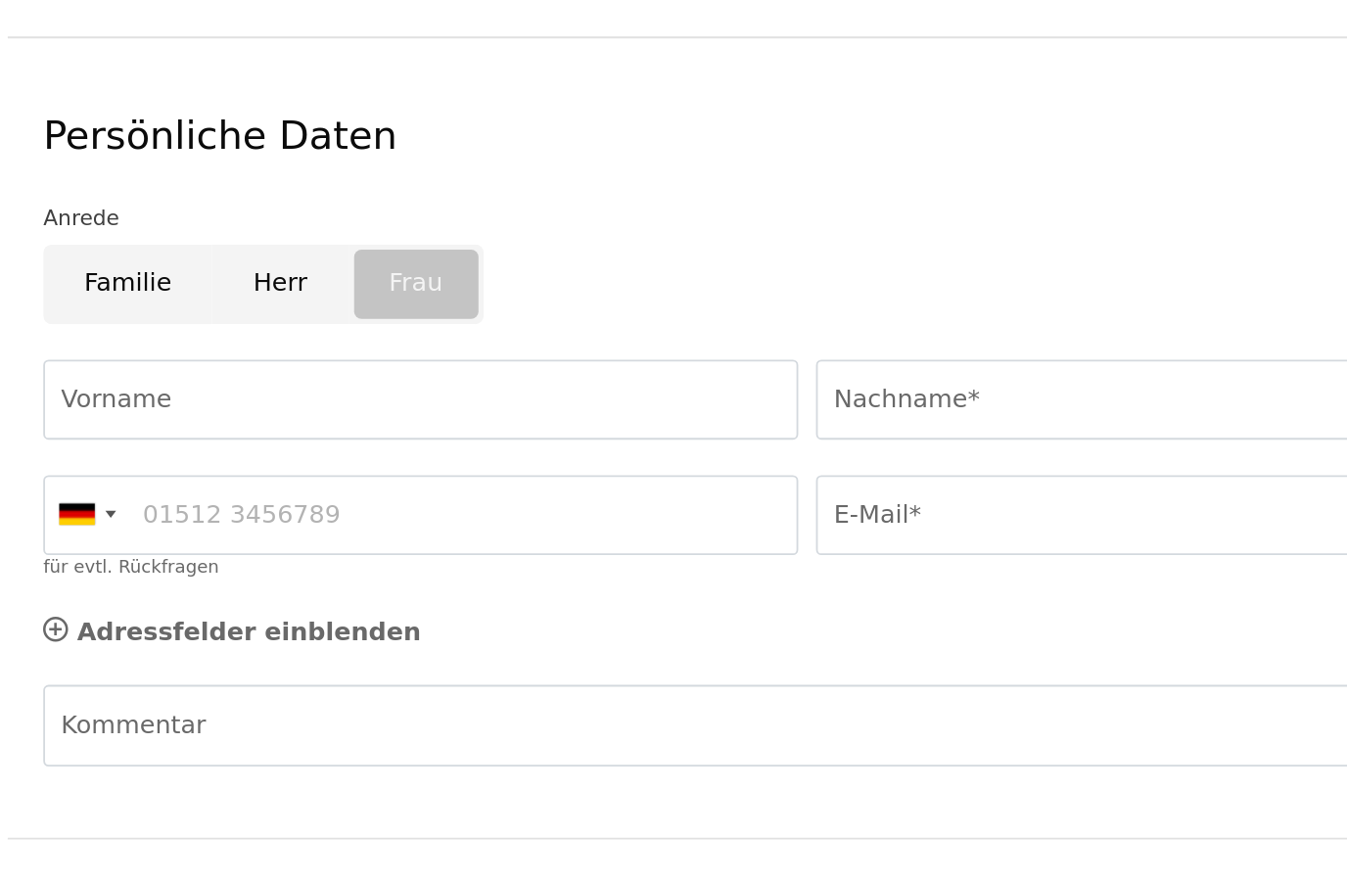
type input "Andrea"
type input "Böttinger"
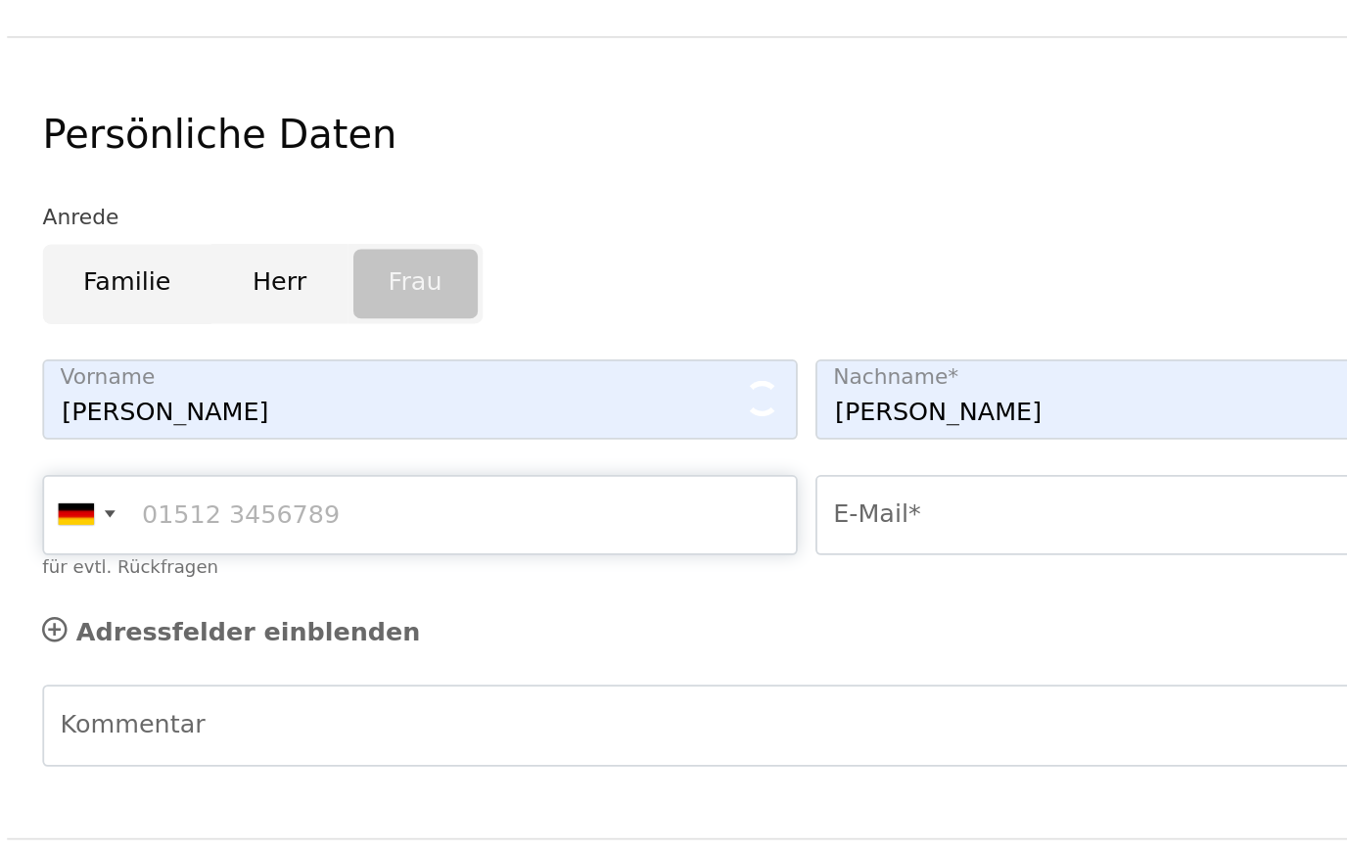
type input "015140705736"
type input "boettinger_andrea@lilly.com"
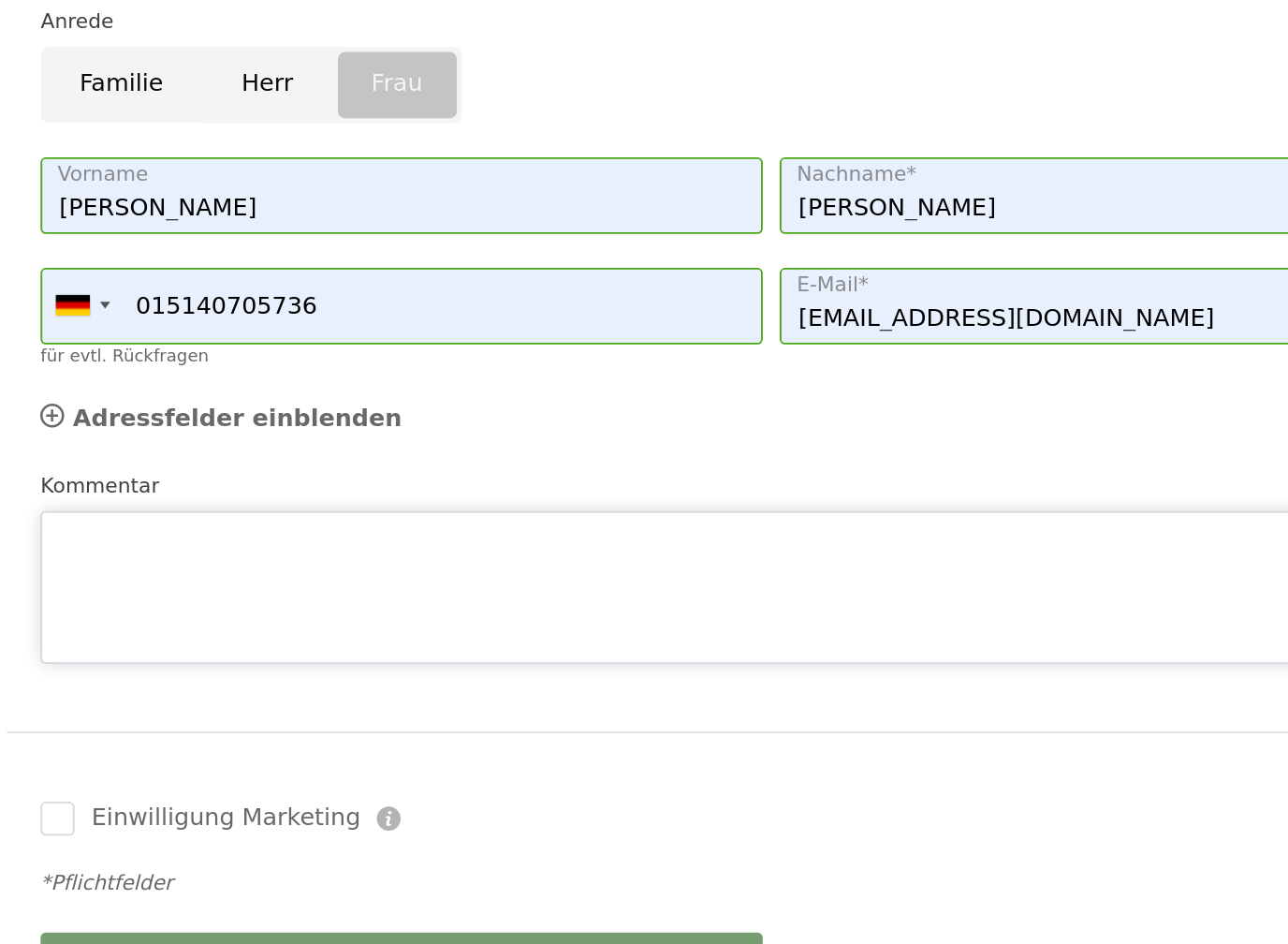
click at [242, 510] on textarea "Kommentar" at bounding box center [644, 552] width 805 height 84
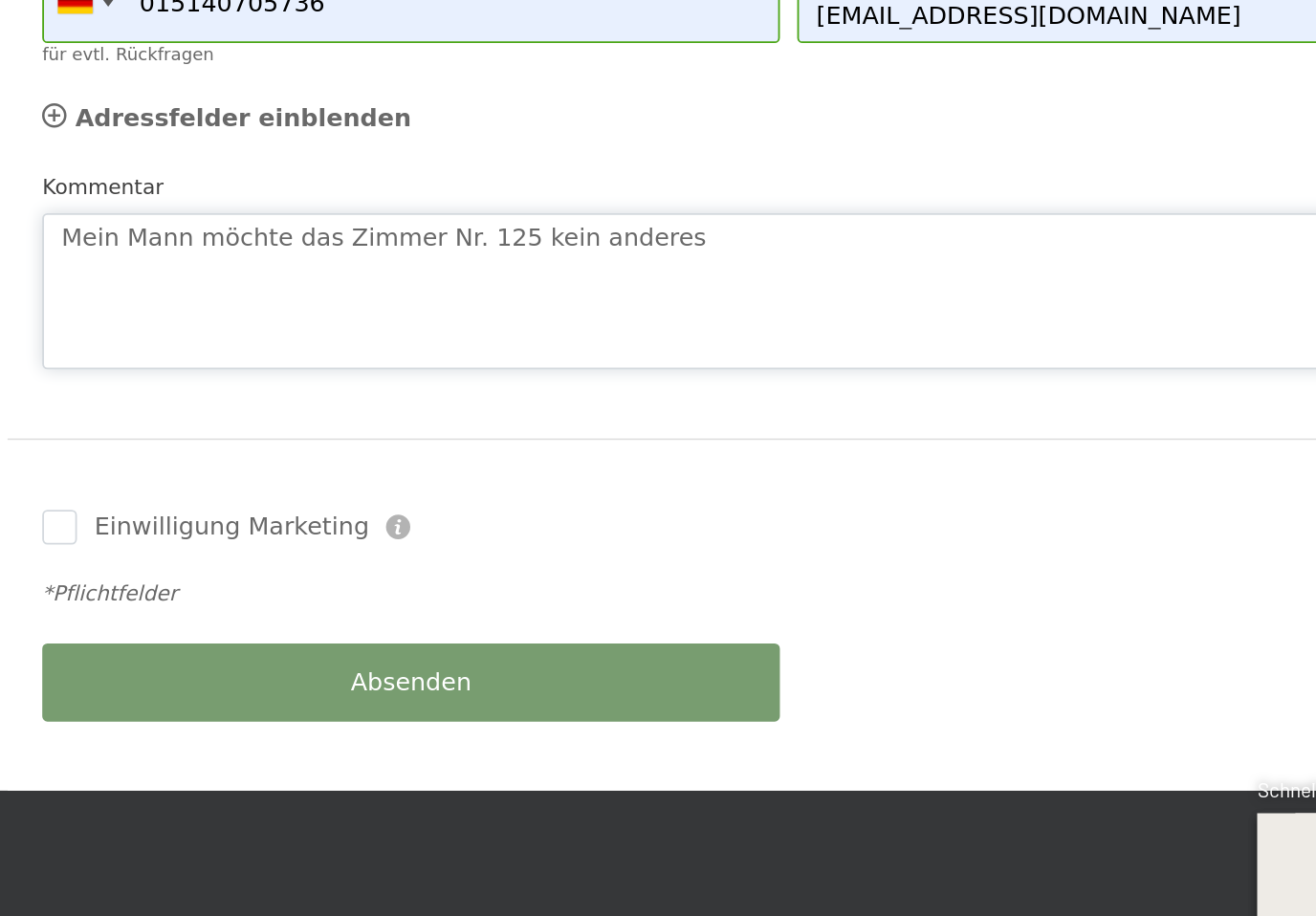
type textarea "Mein Mann möchte das Zimmer Nr. 125 kein anderes"
click at [473, 503] on span "Einwilligung Marketing*" at bounding box center [552, 513] width 158 height 20
click at [444, 503] on input "Einwilligung Marketing*" at bounding box center [453, 513] width 20 height 20
checkbox input "false"
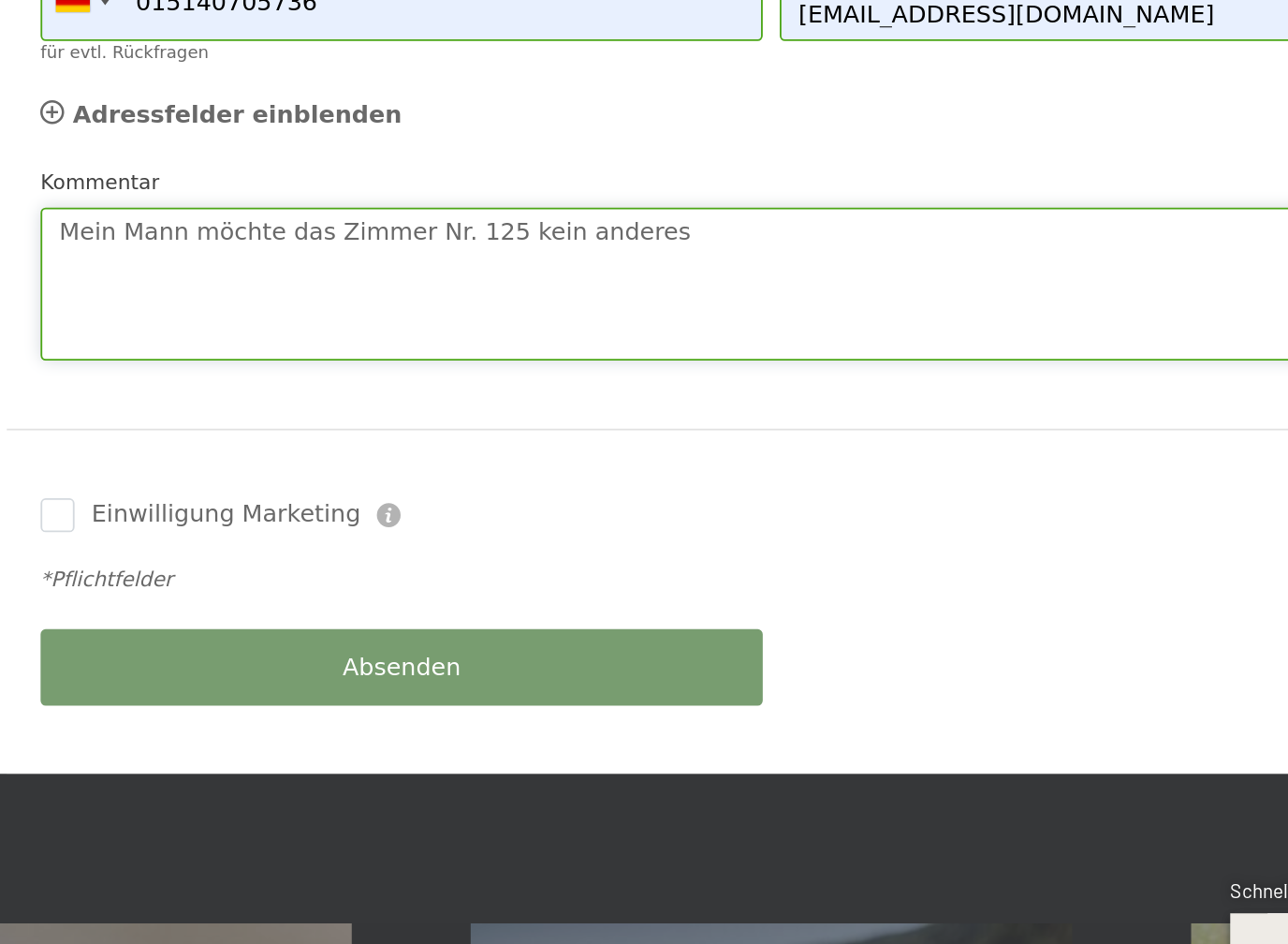
click at [286, 492] on textarea "Mein Mann möchte das Zimmer Nr. 125 kein anderes" at bounding box center [644, 534] width 805 height 84
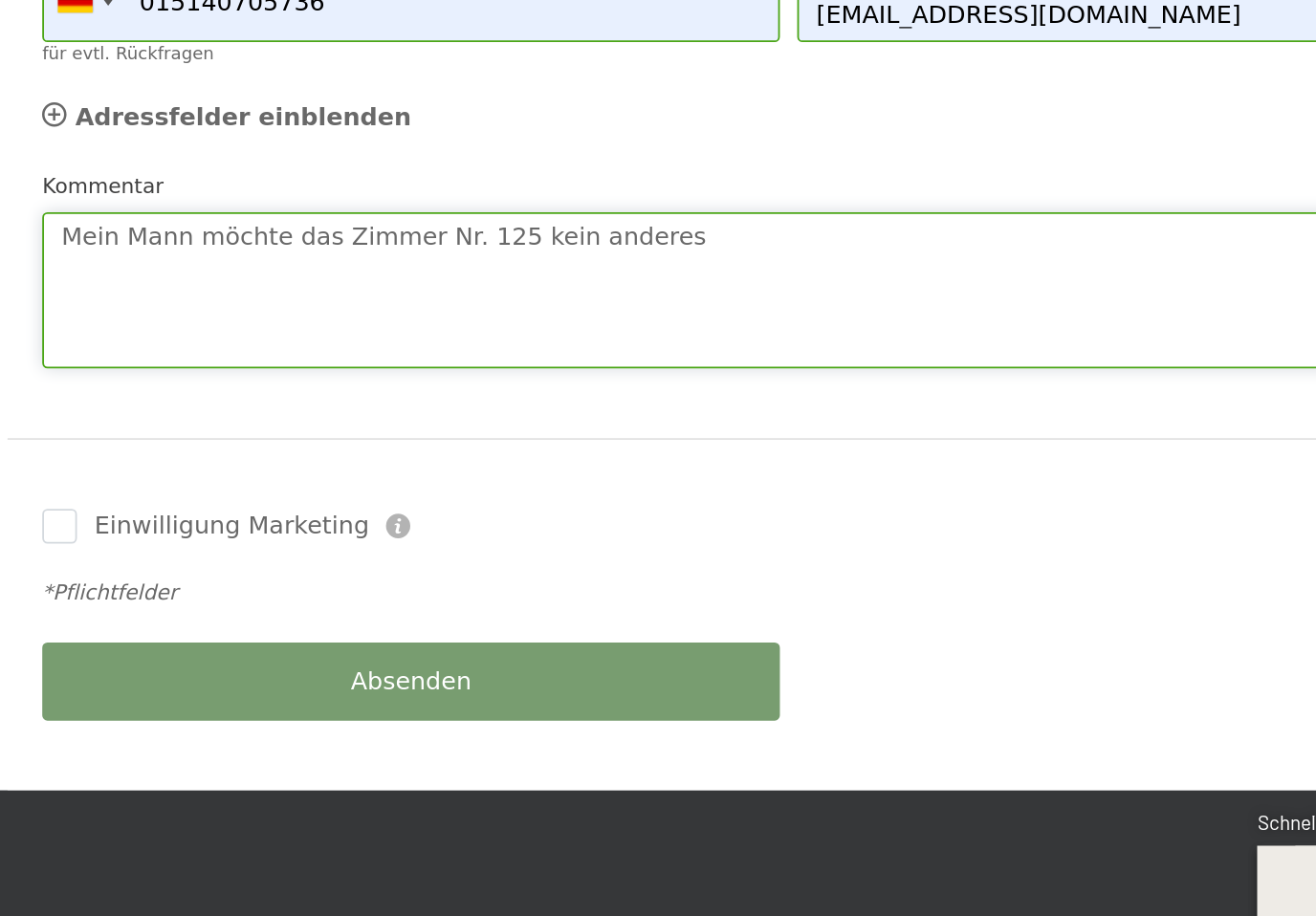
click at [285, 502] on textarea "Mein Mann möchte das Zimmer Nr. 125 kein anderes" at bounding box center [658, 545] width 823 height 86
click at [405, 502] on textarea "Mein Mann möchte das Zimmer Nr. 125, kein anderes" at bounding box center [658, 545] width 823 height 86
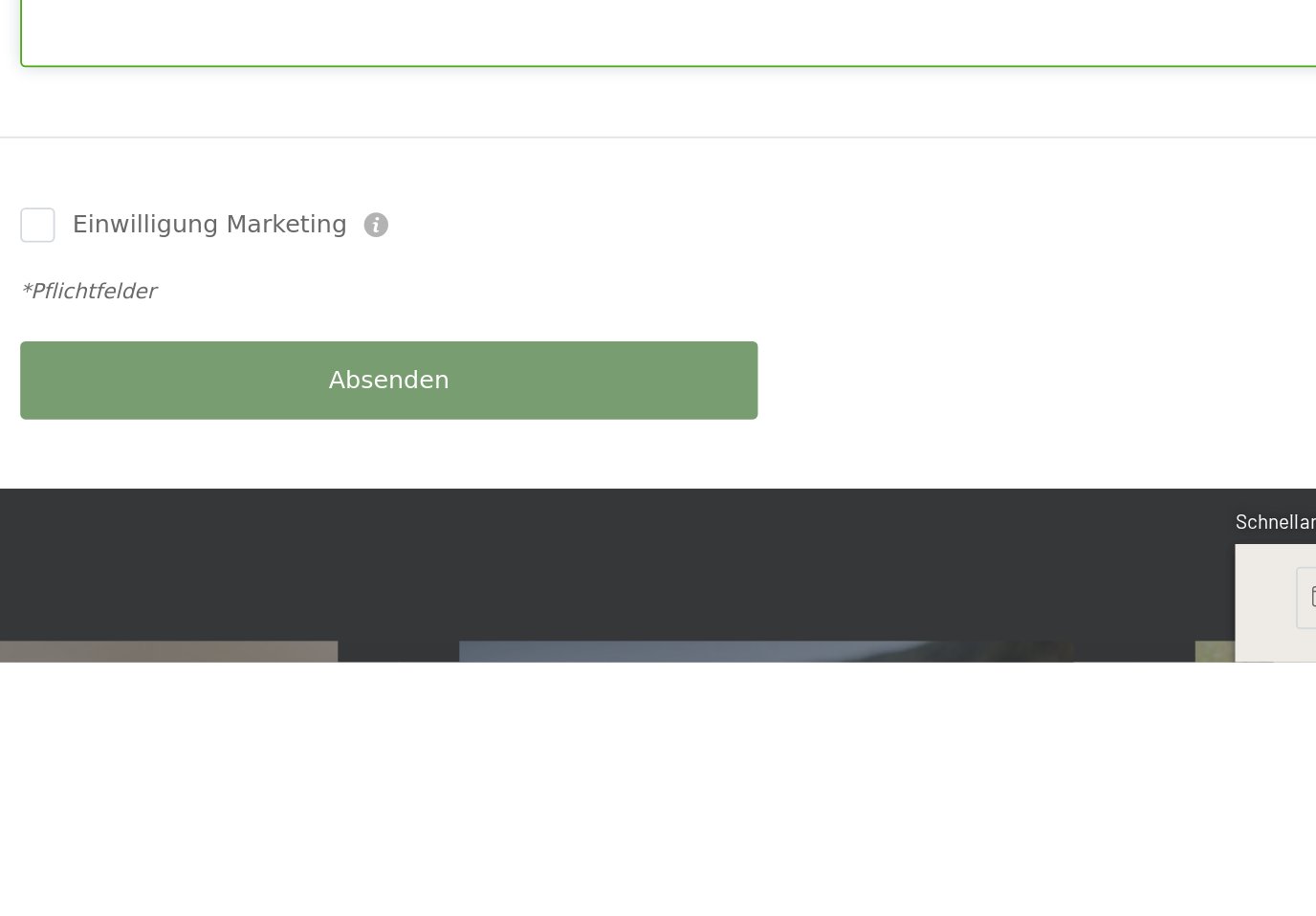
type textarea "Mein Mann möchte das Zimmer Nr. 125, kein anderes. Falls es frei ist bitte meld…"
click at [242, 729] on div "Absenden" at bounding box center [450, 761] width 416 height 62
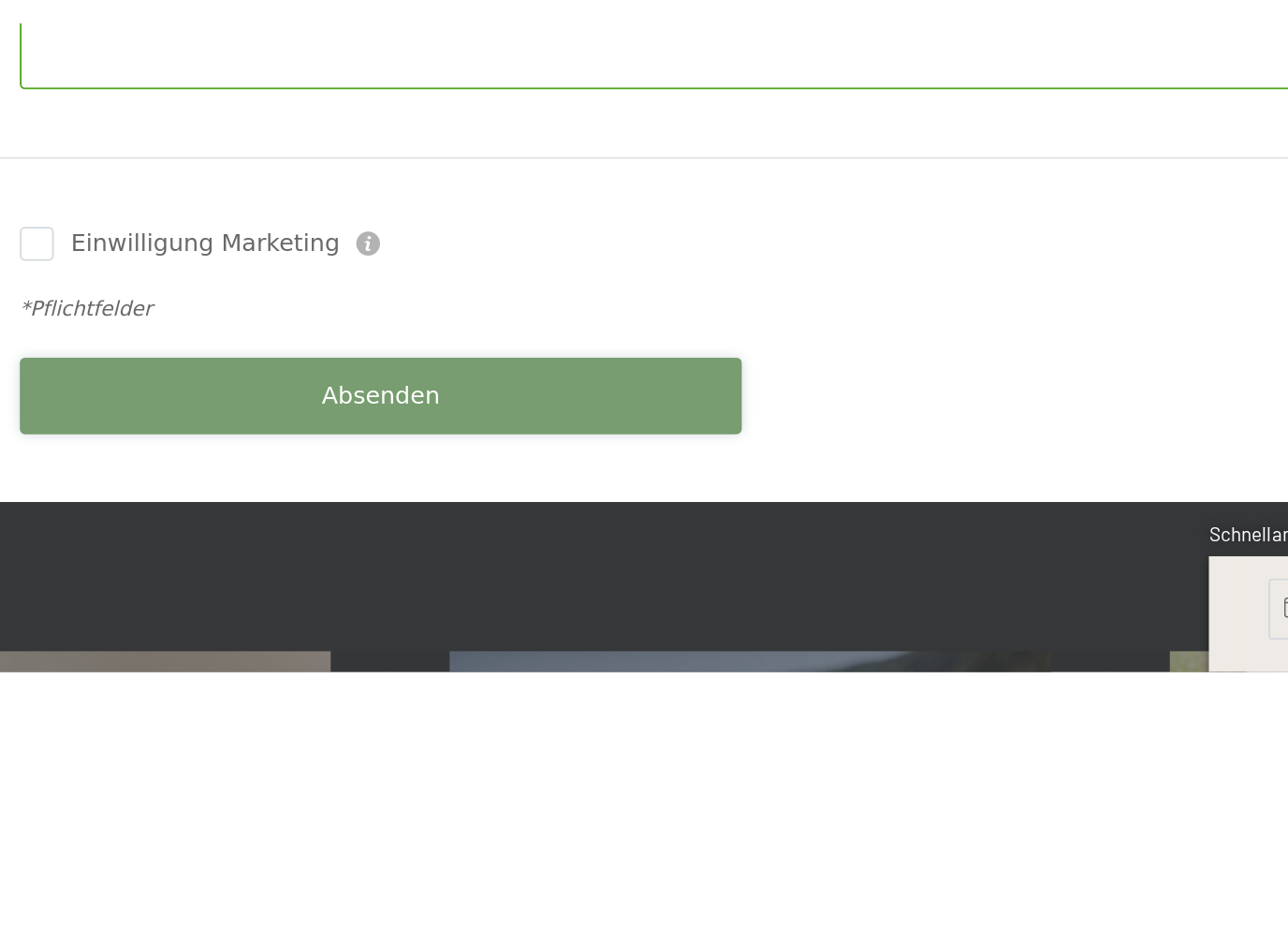
scroll to position [737, 0]
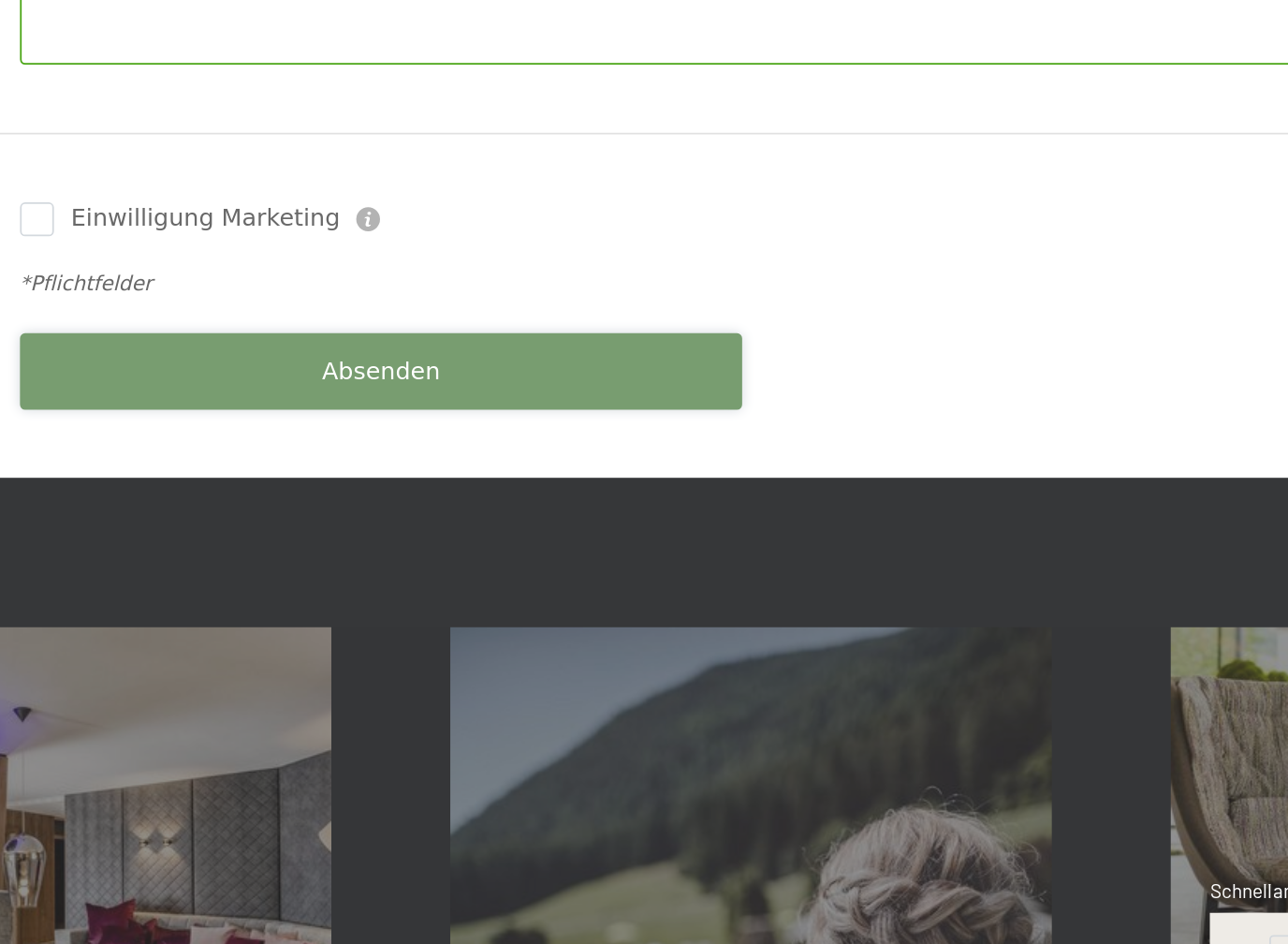
click at [408, 573] on span "Absenden" at bounding box center [441, 582] width 66 height 19
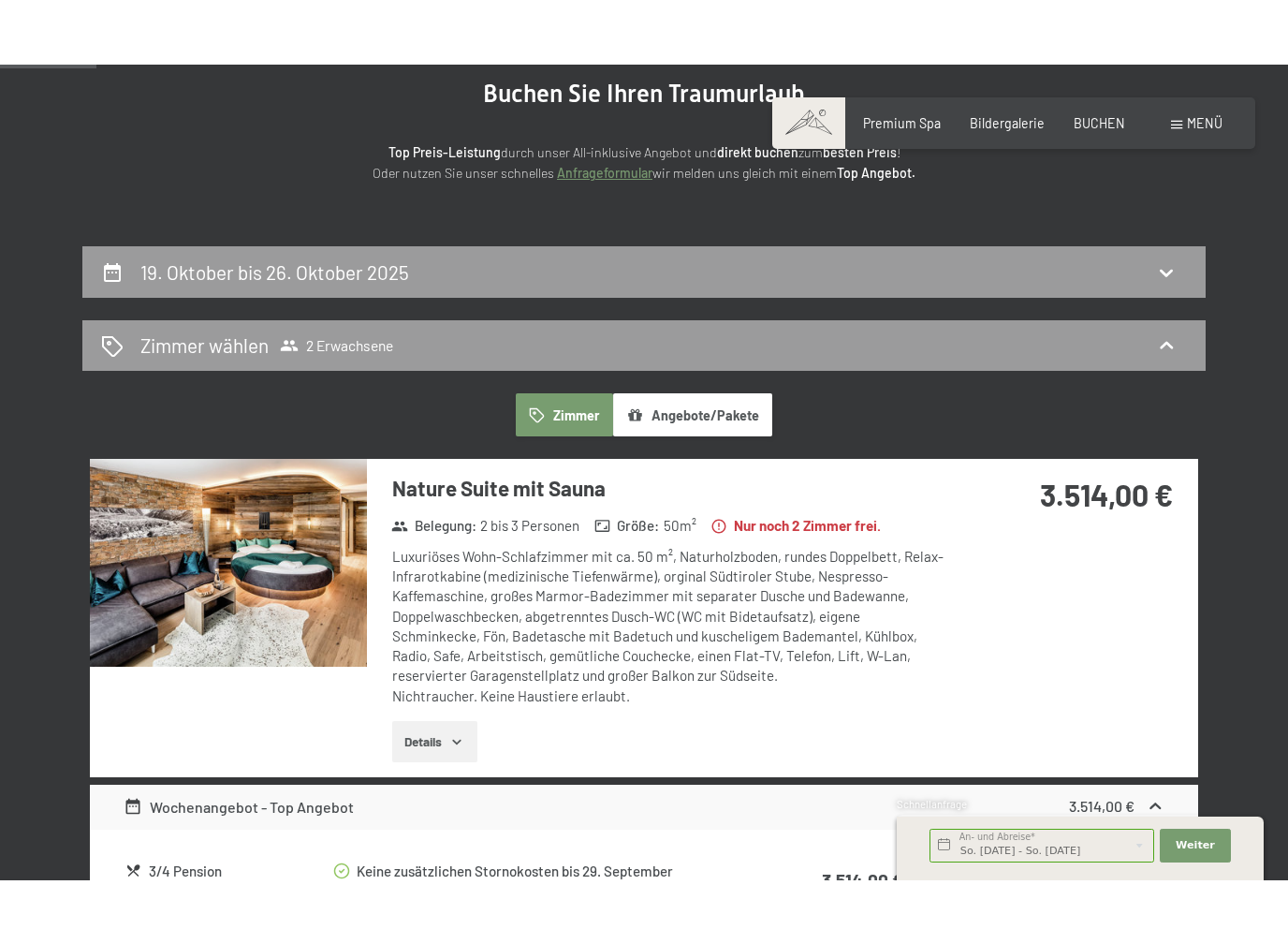
scroll to position [201, 0]
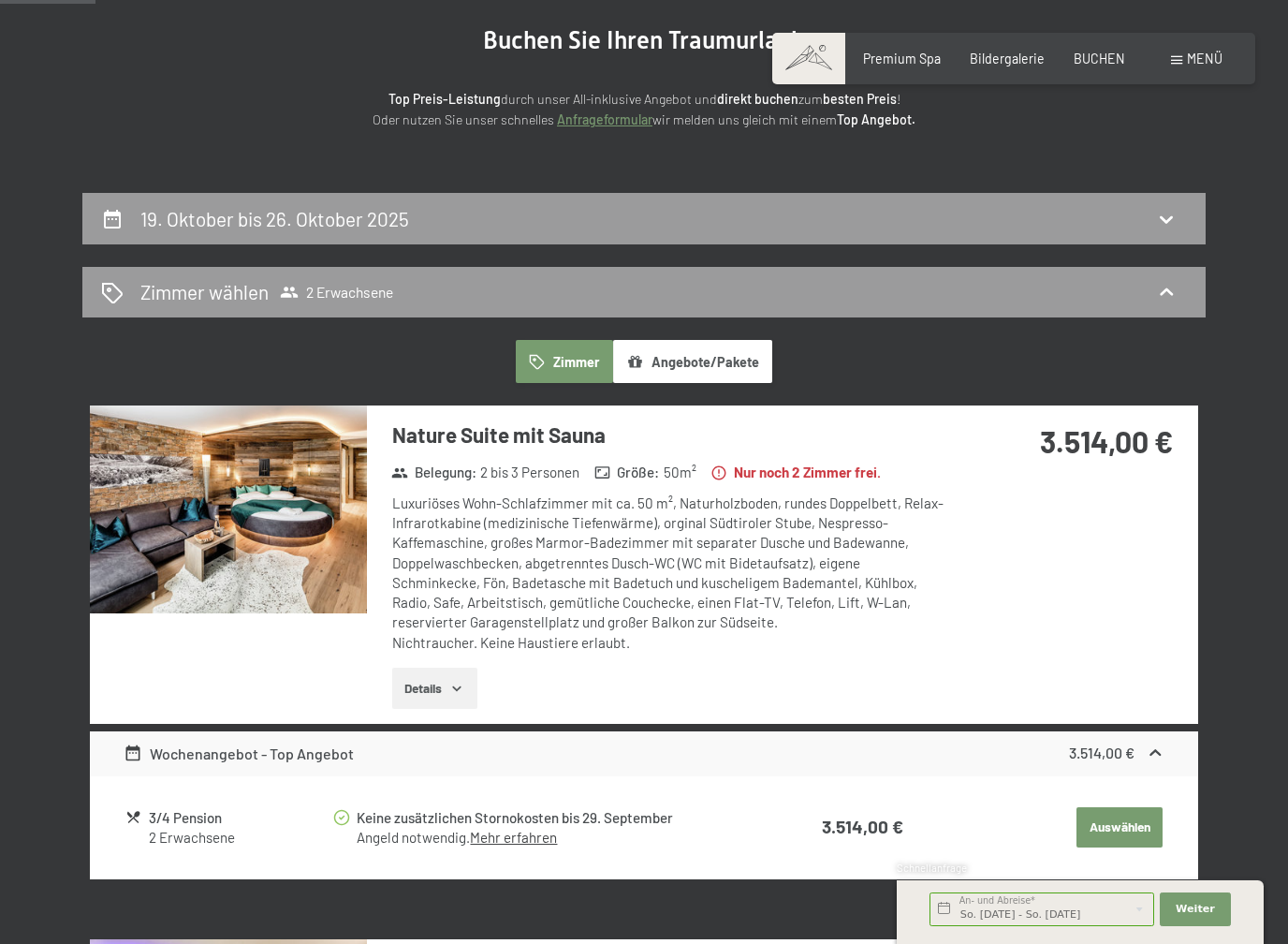
click at [122, 274] on div "Zimmer wählen 2 Erwachsene" at bounding box center [644, 293] width 1124 height 52
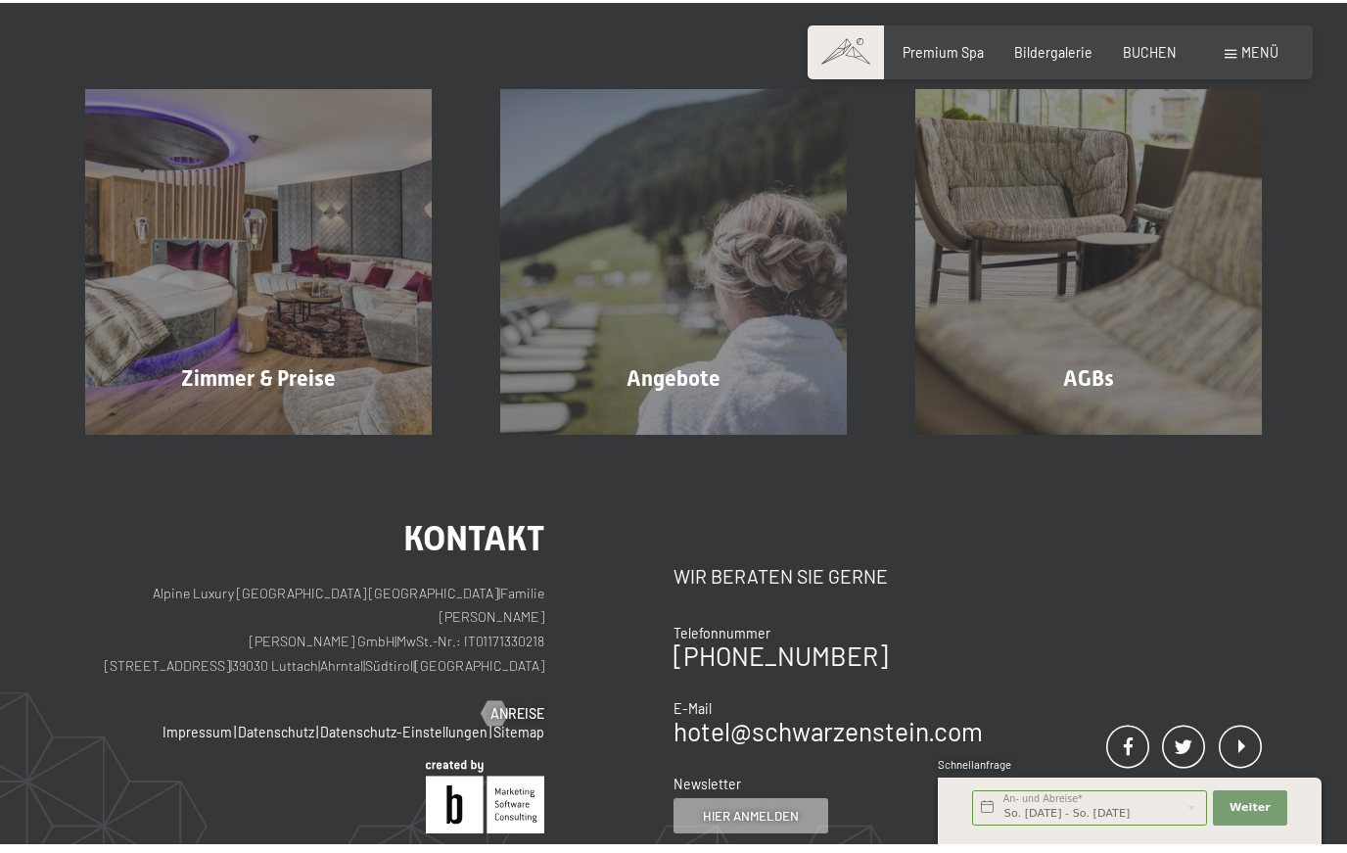
scroll to position [717, 0]
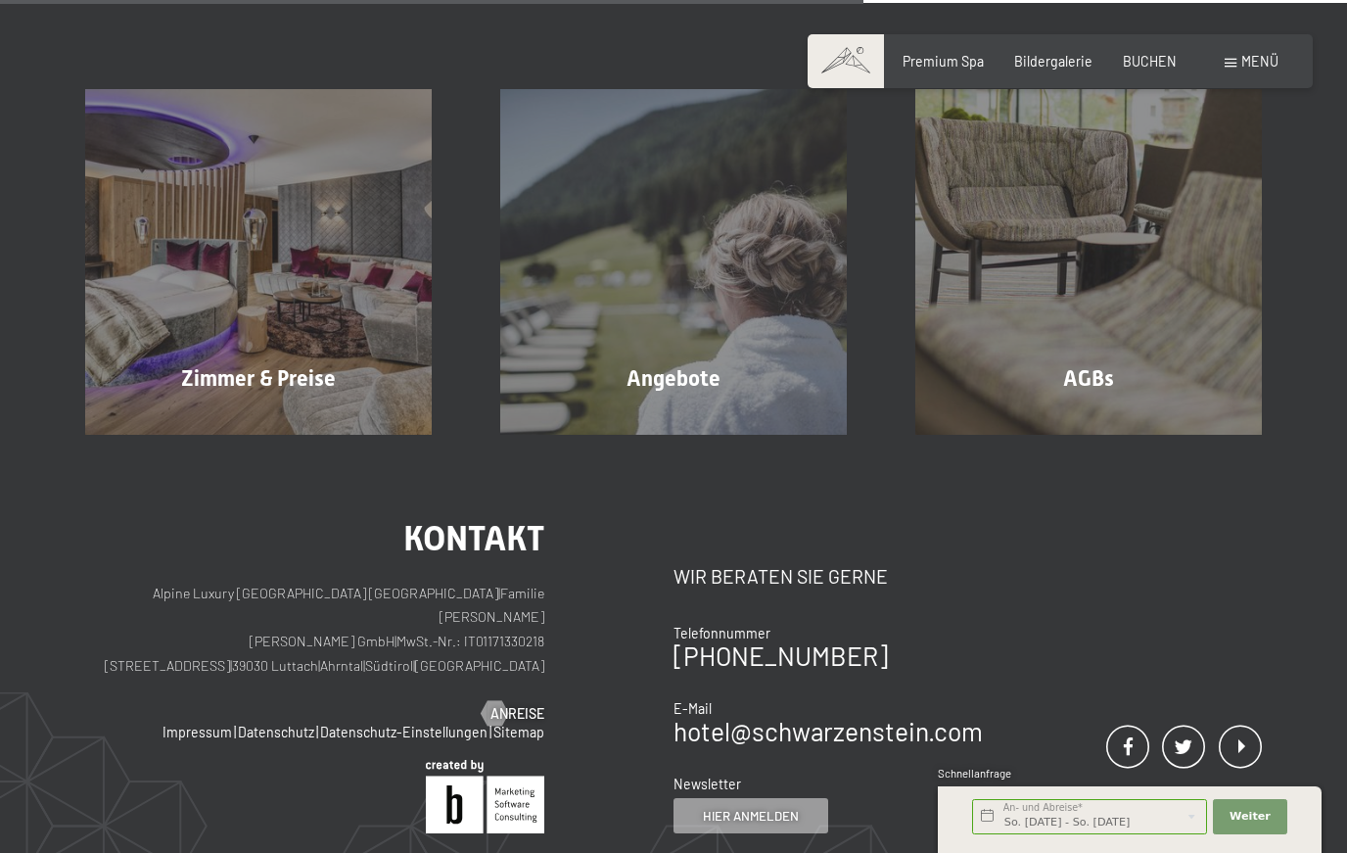
click at [220, 301] on div "Zimmer & Preise Mehr erfahren" at bounding box center [258, 262] width 415 height 346
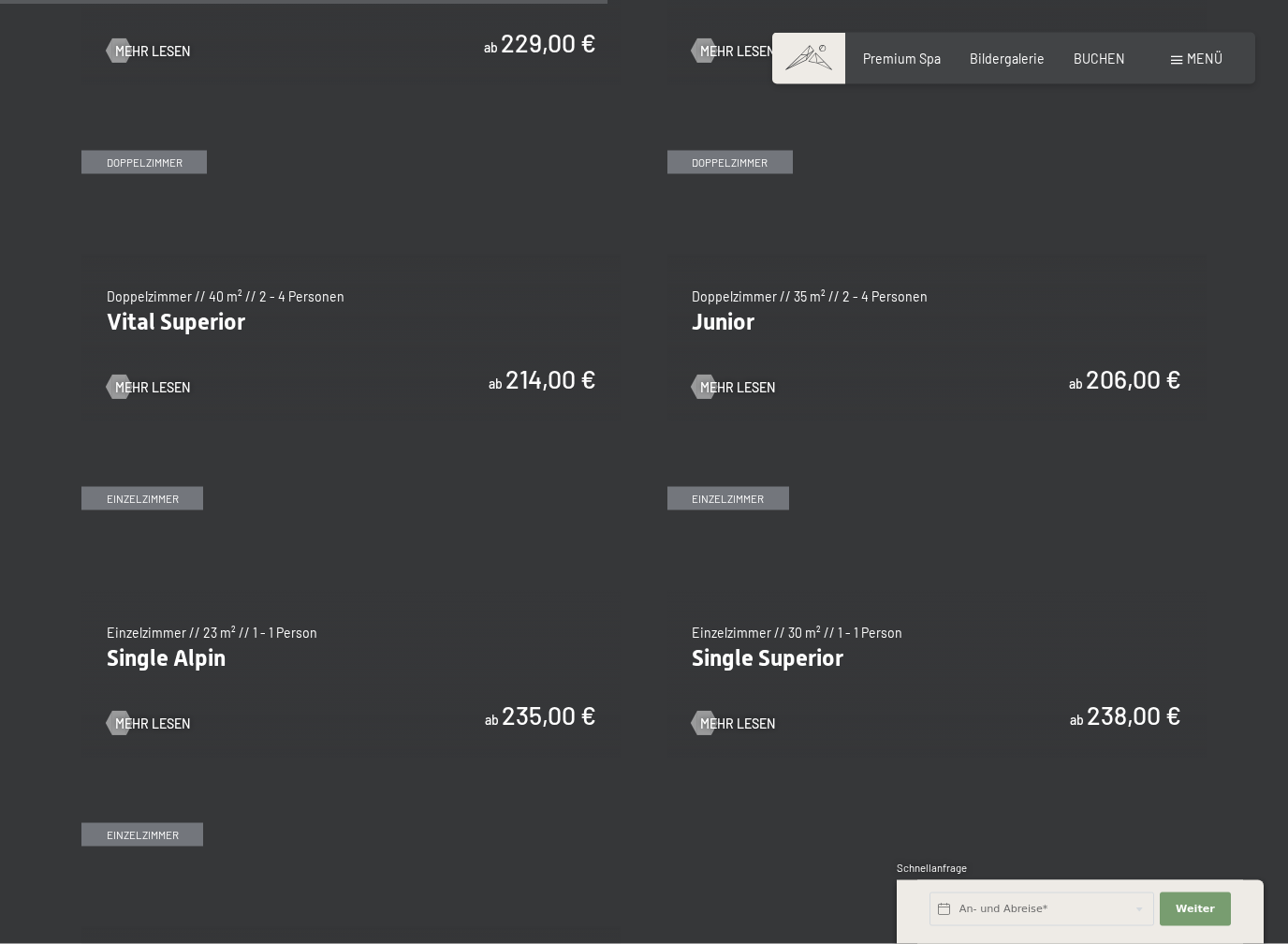
scroll to position [2332, 0]
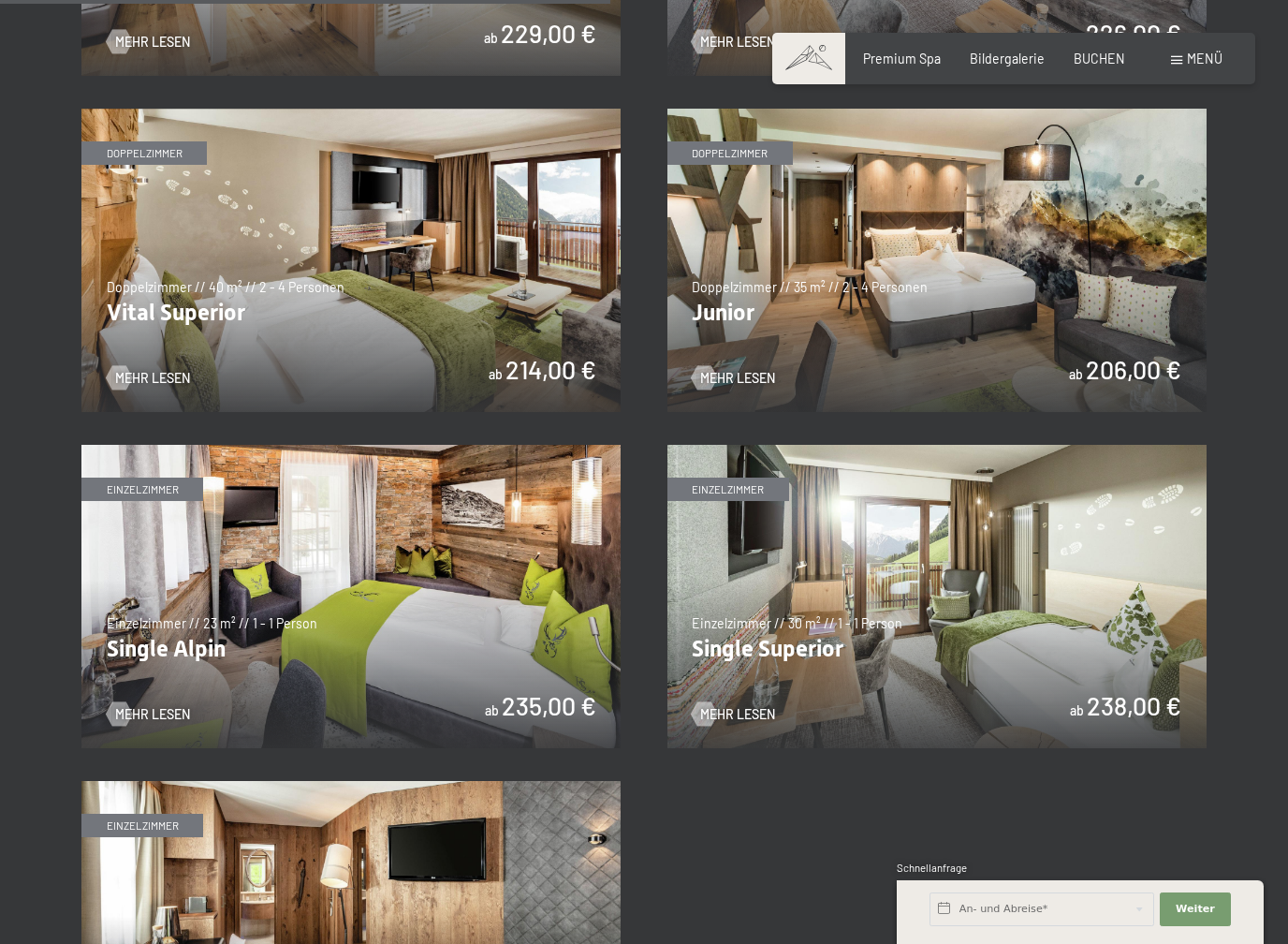
click at [326, 288] on img at bounding box center [351, 260] width 539 height 303
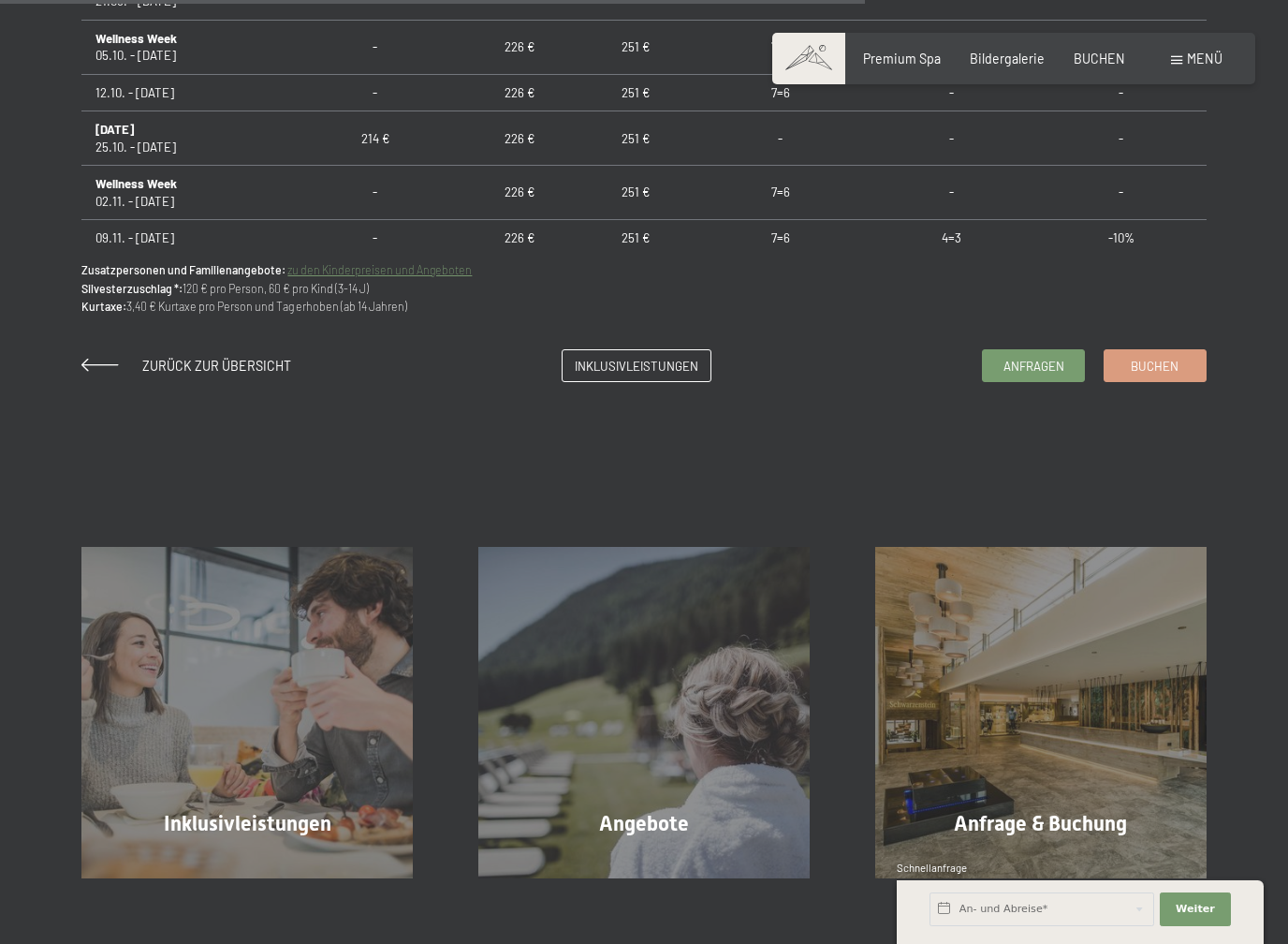
scroll to position [1463, 0]
click at [1173, 815] on button "Weiter Adressfelder ausblenden" at bounding box center [1195, 909] width 71 height 33
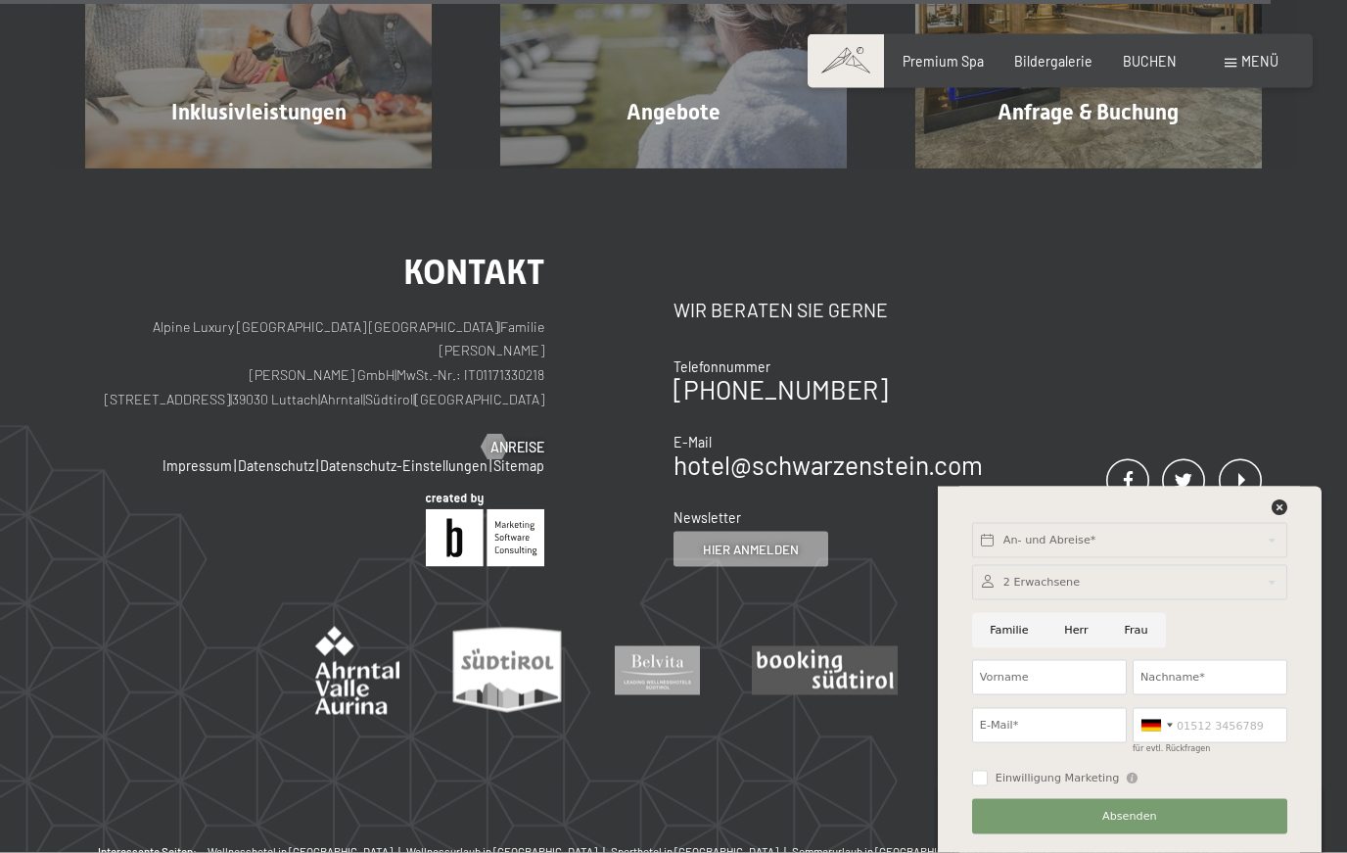
scroll to position [2172, 0]
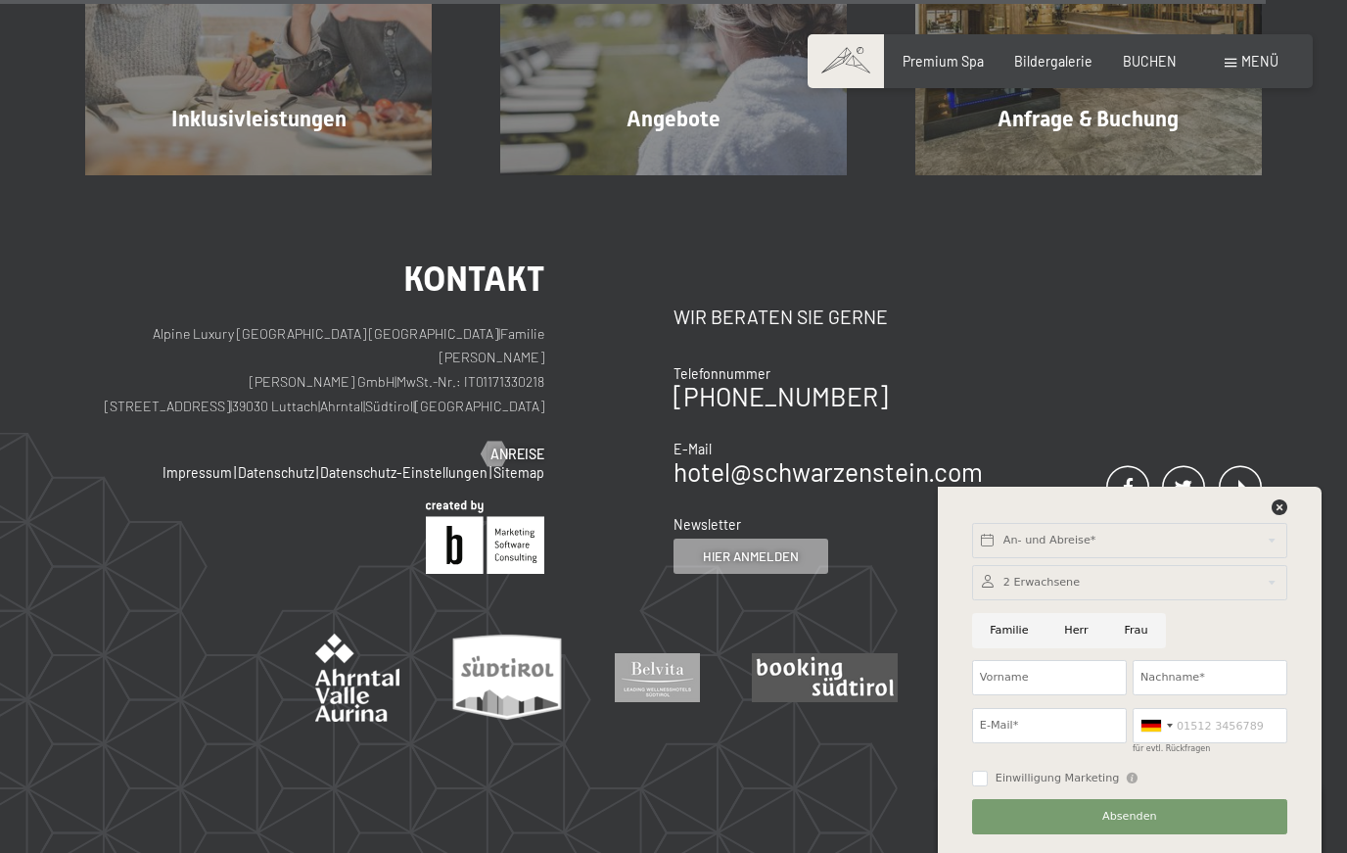
click at [1290, 487] on div "An- und Abreise* Weiter Adressfelder ausblenden 2 Erwachsene 2 Erwachsene Älter…" at bounding box center [1129, 670] width 341 height 366
